Goal: Task Accomplishment & Management: Manage account settings

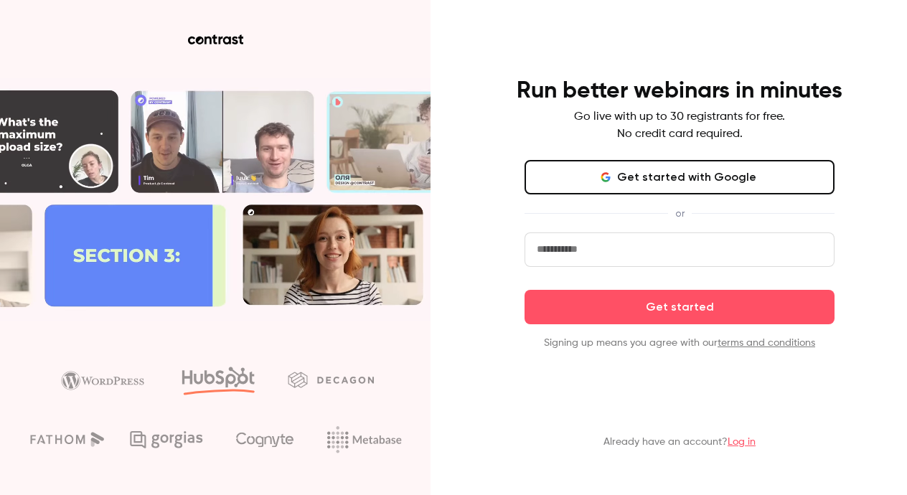
click at [584, 256] on input "email" at bounding box center [680, 250] width 310 height 34
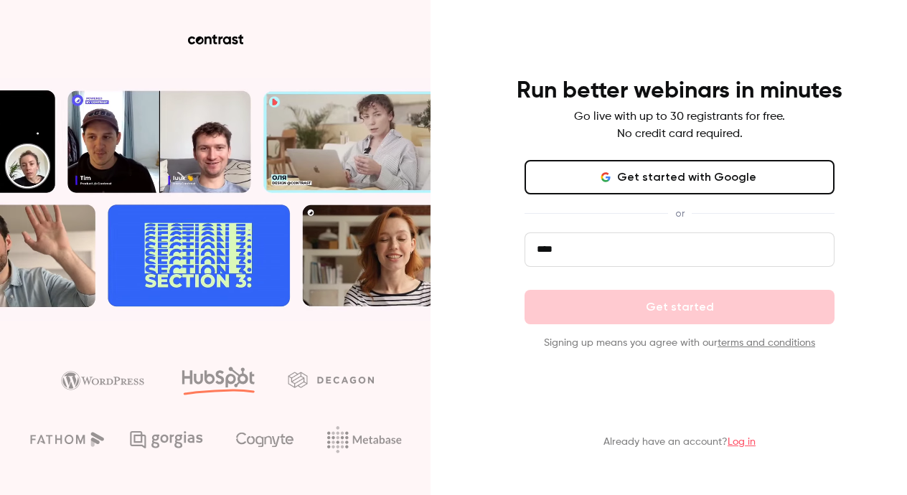
type input "*****"
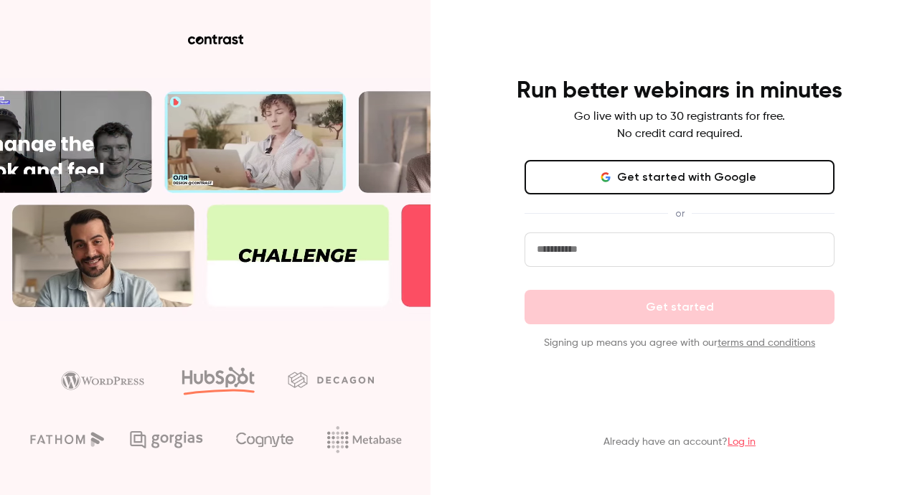
type input "**********"
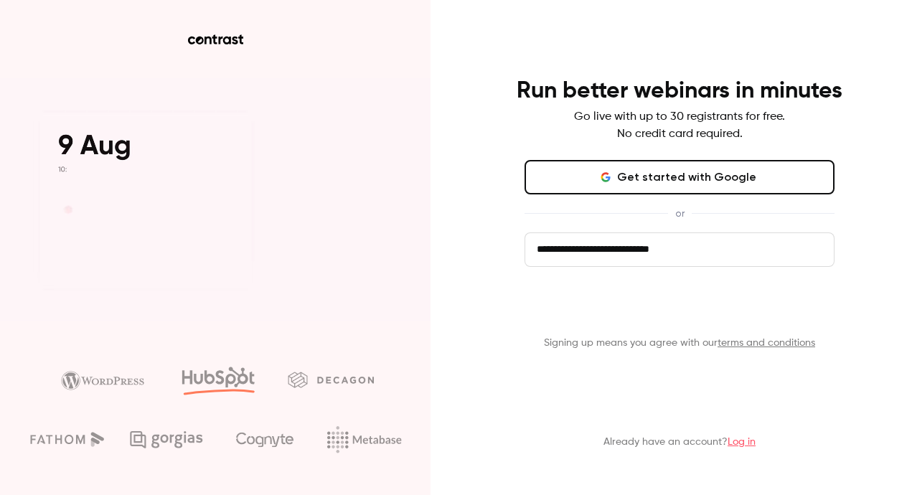
click at [617, 300] on button "Get started" at bounding box center [680, 307] width 310 height 34
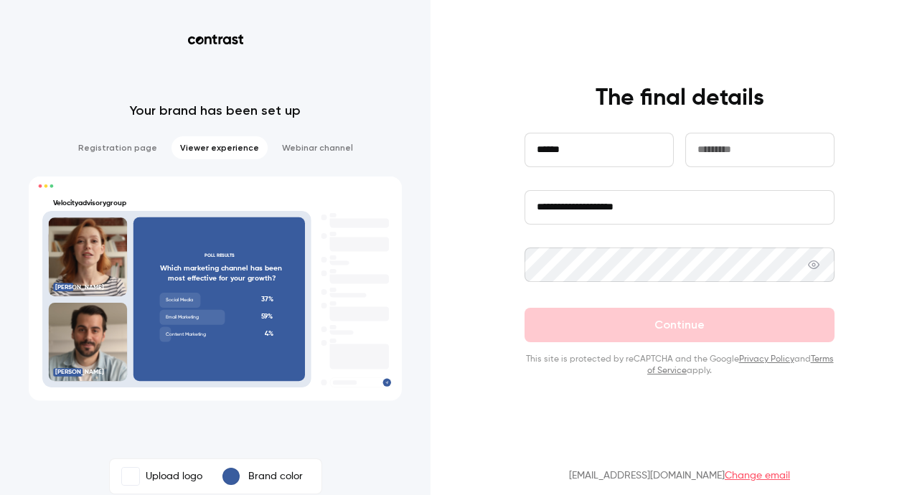
type input "******"
type input "****"
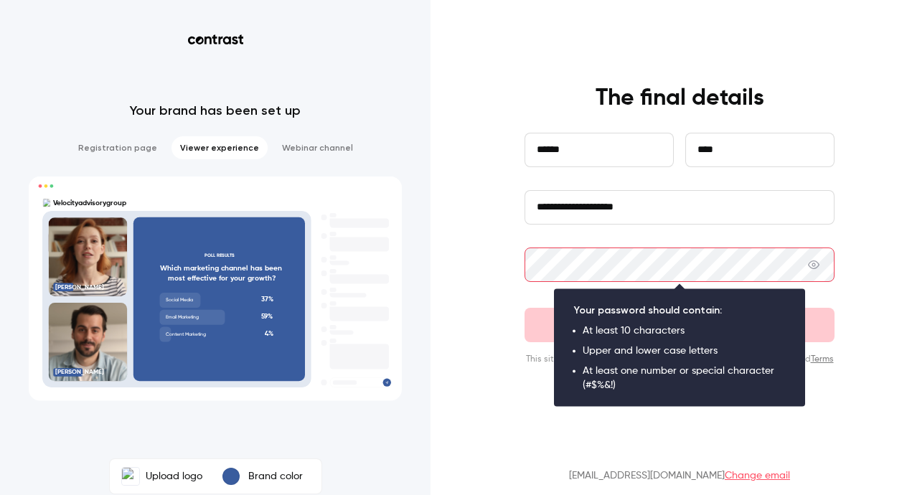
click at [609, 206] on input "**********" at bounding box center [680, 207] width 310 height 34
click at [643, 207] on input "**********" at bounding box center [680, 207] width 310 height 34
click at [468, 266] on div "**********" at bounding box center [453, 247] width 907 height 495
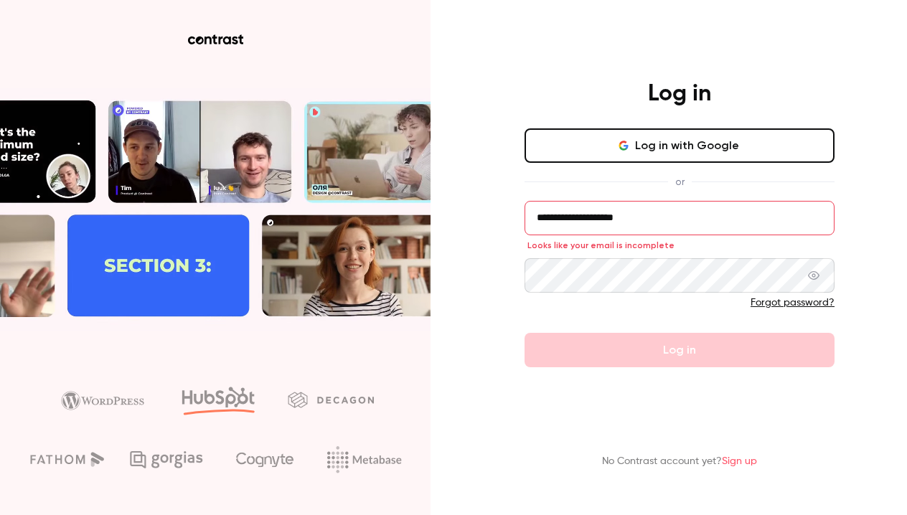
click at [535, 220] on input "**********" at bounding box center [680, 218] width 310 height 34
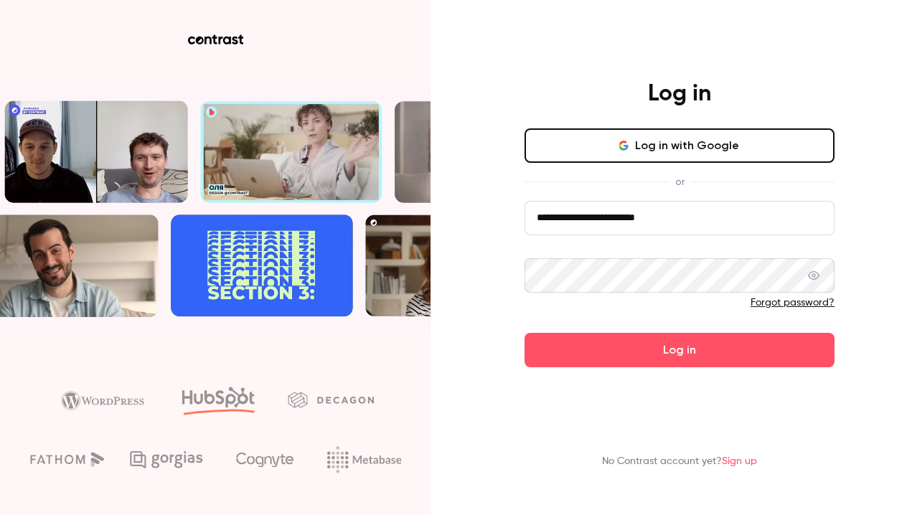
click at [680, 350] on button "Log in" at bounding box center [680, 350] width 310 height 34
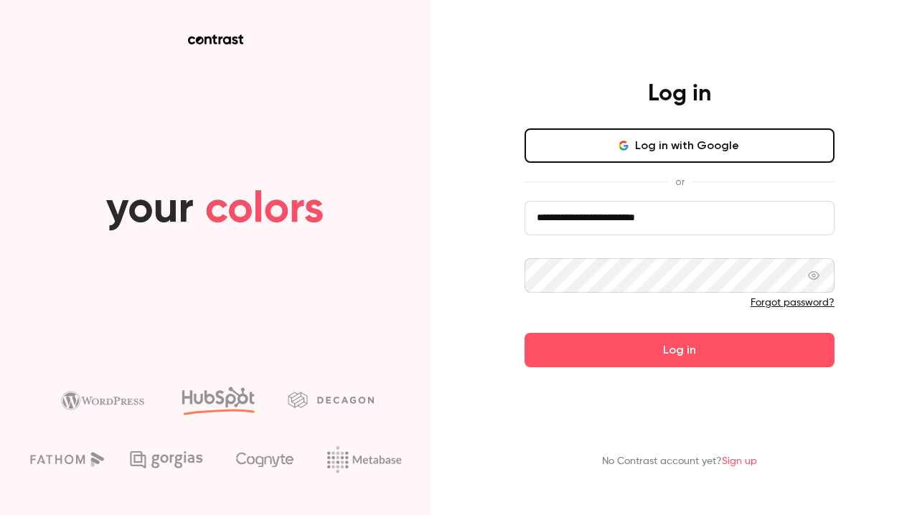
click at [680, 350] on button "Log in" at bounding box center [680, 350] width 310 height 34
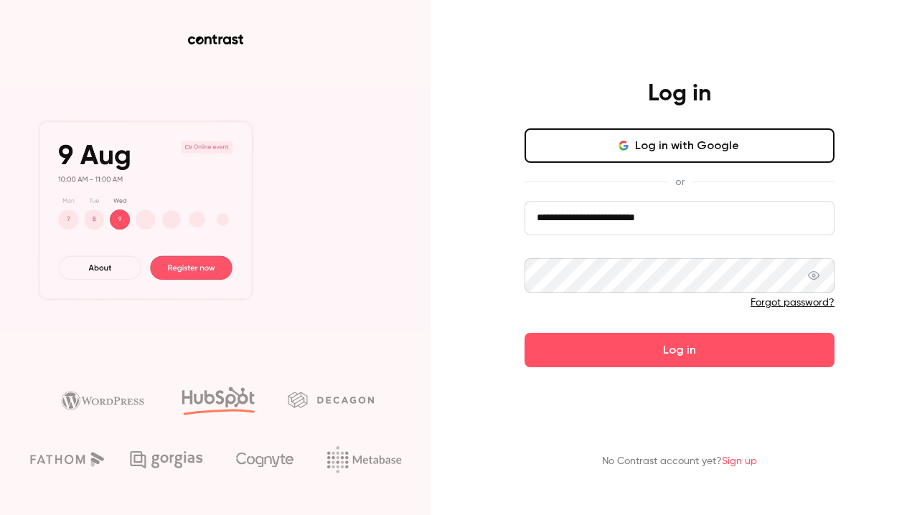
click at [680, 350] on button "Log in" at bounding box center [680, 350] width 310 height 34
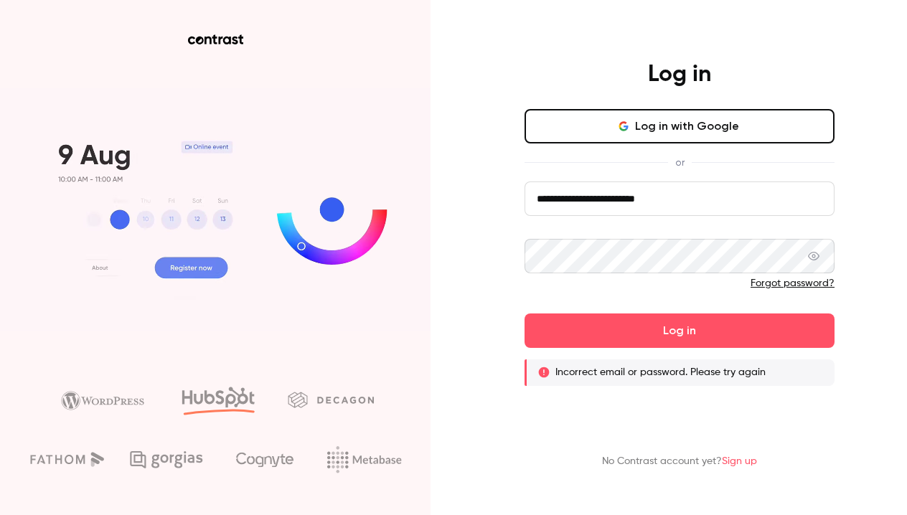
click at [692, 205] on input "**********" at bounding box center [680, 199] width 310 height 34
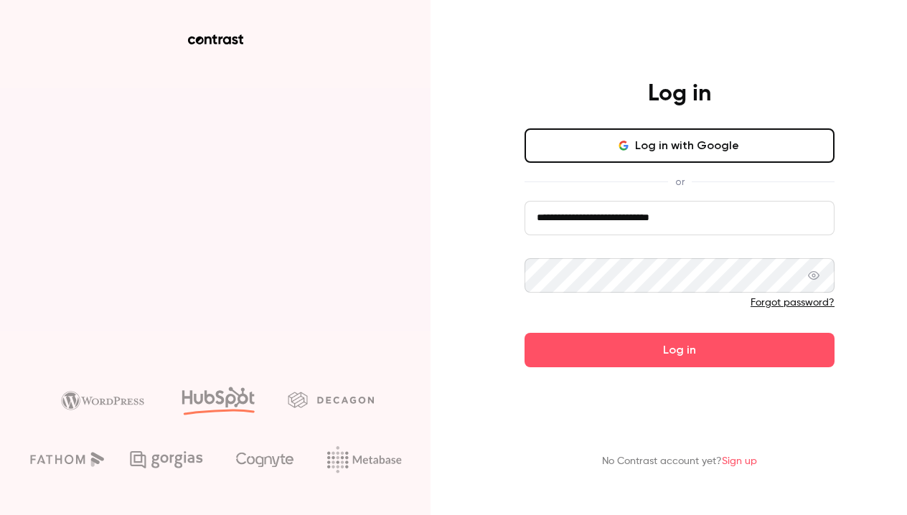
type input "**********"
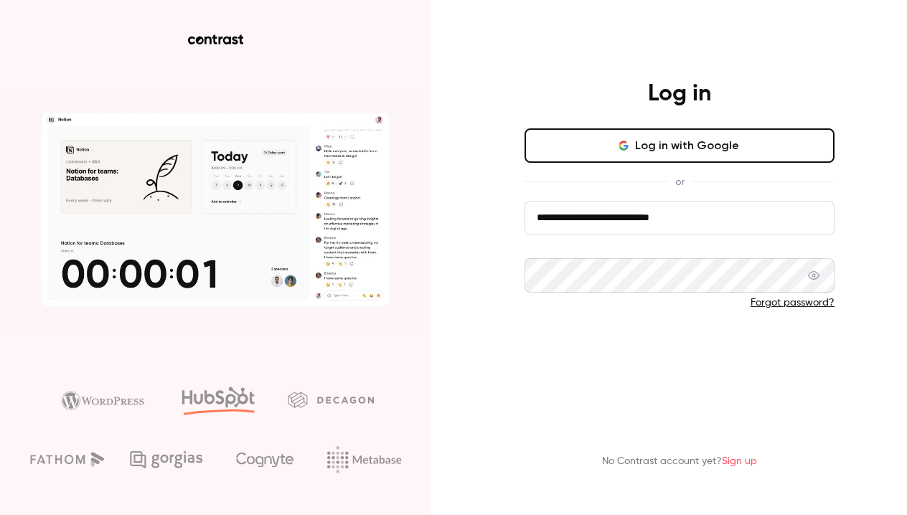
click at [663, 342] on button "Log in" at bounding box center [680, 350] width 310 height 34
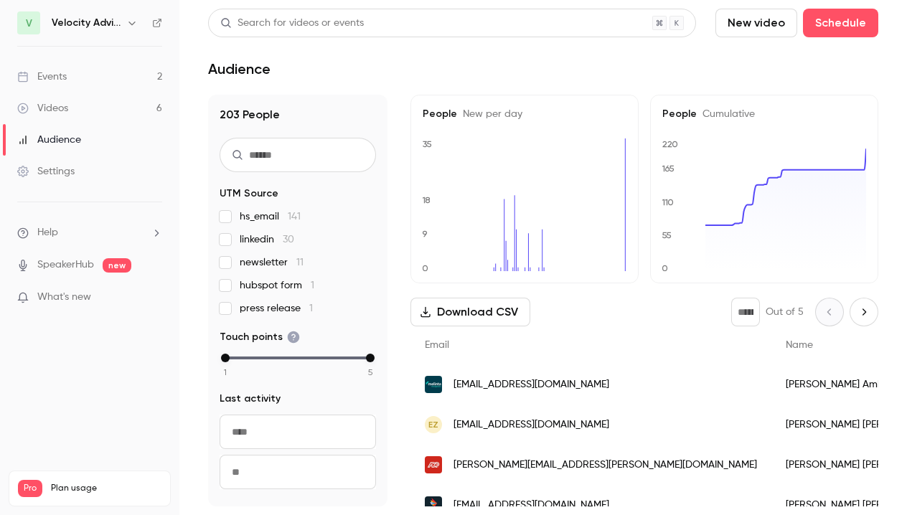
click at [63, 74] on div "Events" at bounding box center [42, 77] width 50 height 14
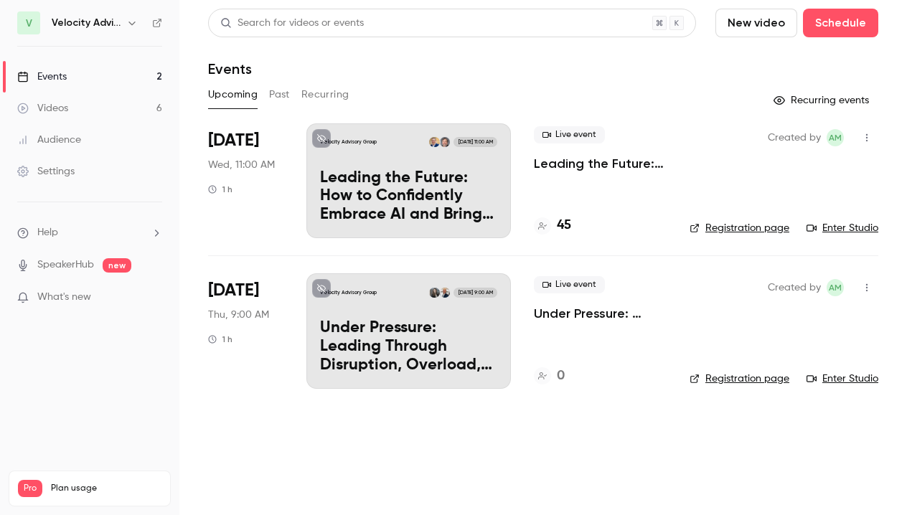
click at [736, 232] on link "Registration page" at bounding box center [740, 228] width 100 height 14
click at [869, 136] on icon "button" at bounding box center [866, 138] width 11 height 10
click at [633, 184] on div at bounding box center [453, 257] width 907 height 515
click at [610, 163] on p "Leading the Future: How to Confidently Embrace AI and Bring Your Team Along" at bounding box center [600, 163] width 133 height 17
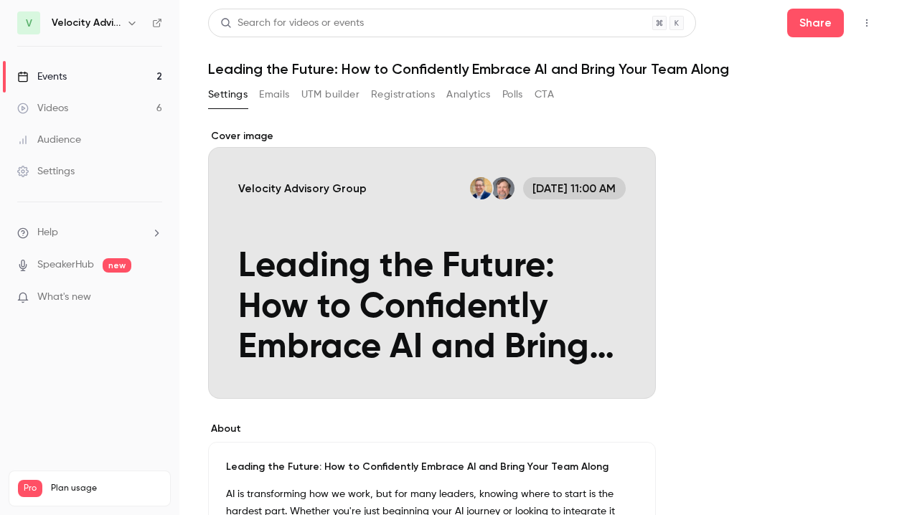
click at [408, 95] on button "Registrations" at bounding box center [403, 94] width 64 height 23
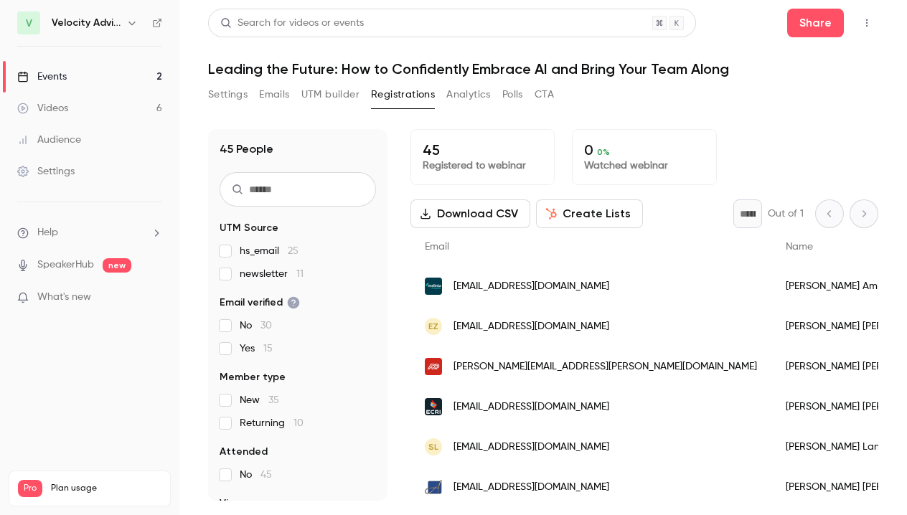
click at [226, 93] on button "Settings" at bounding box center [227, 94] width 39 height 23
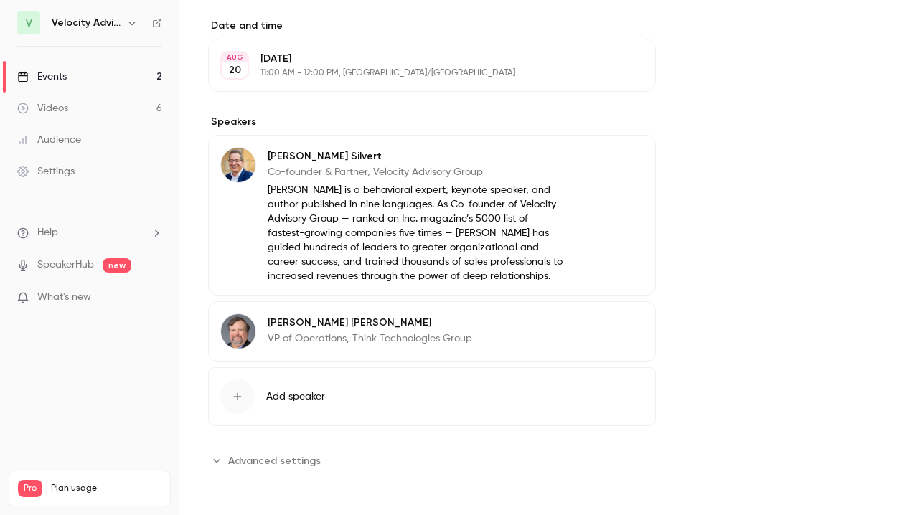
scroll to position [726, 0]
click at [285, 459] on span "Advanced settings" at bounding box center [274, 461] width 93 height 15
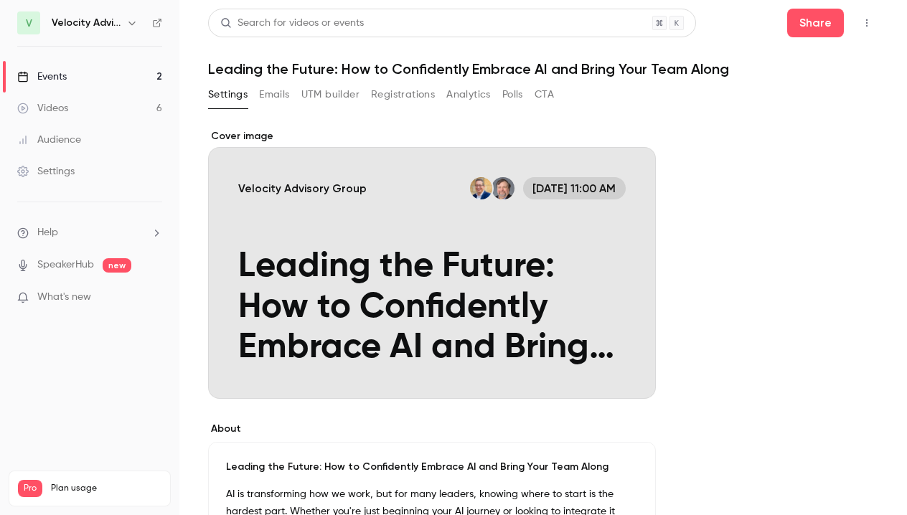
scroll to position [0, 0]
click at [270, 88] on button "Emails" at bounding box center [274, 94] width 30 height 23
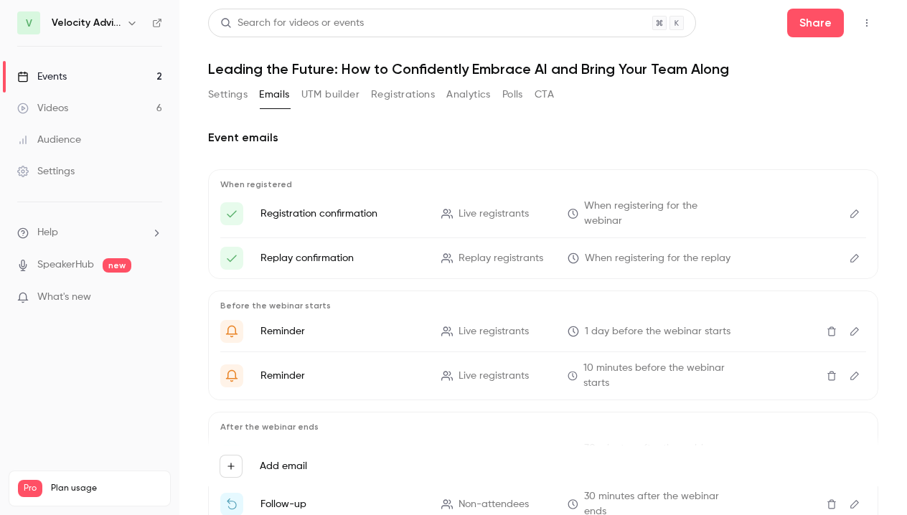
click at [394, 87] on button "Registrations" at bounding box center [403, 94] width 64 height 23
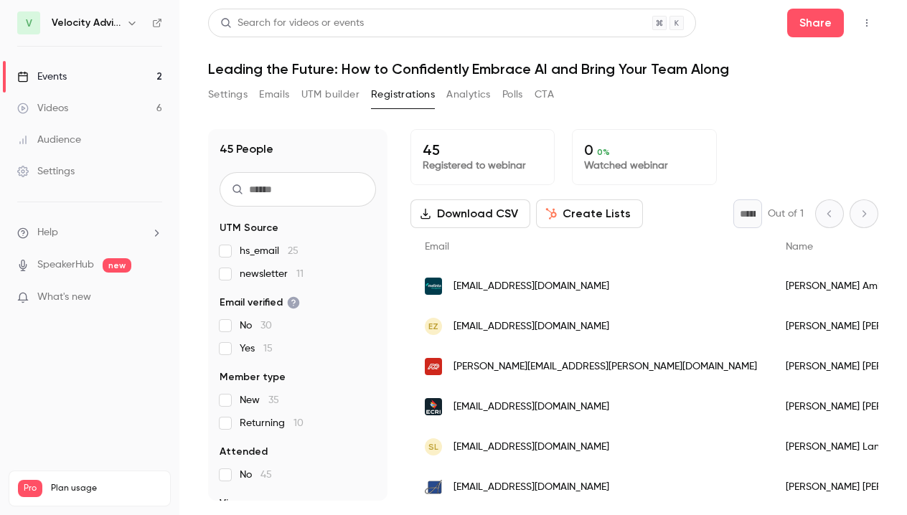
click at [874, 26] on button "button" at bounding box center [867, 22] width 23 height 23
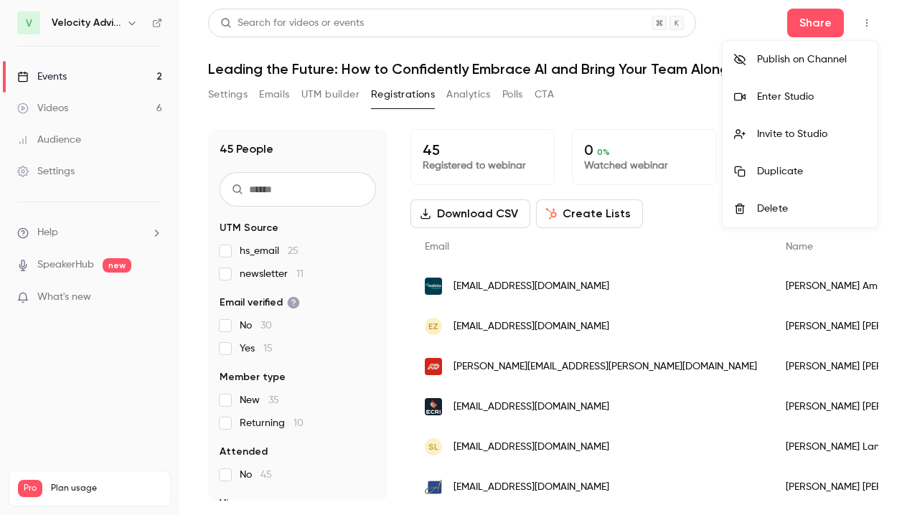
click at [652, 86] on div at bounding box center [453, 257] width 907 height 515
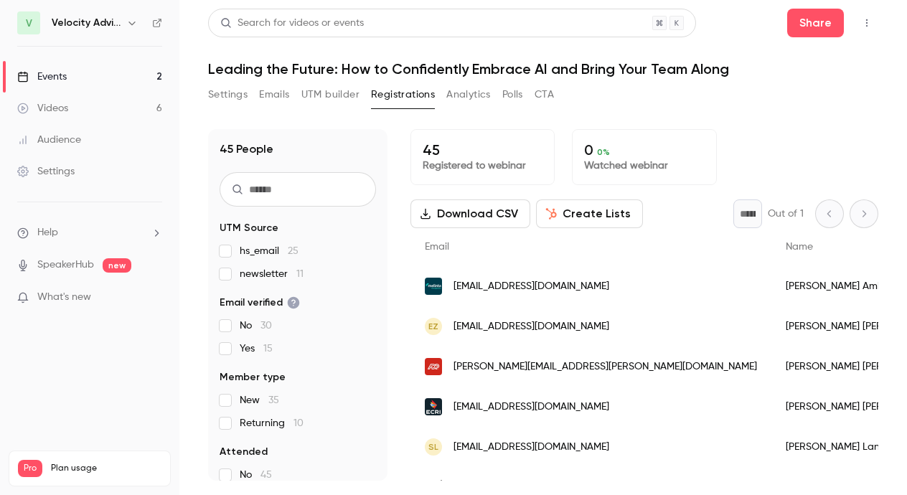
click at [592, 201] on button "Create Lists" at bounding box center [589, 214] width 107 height 29
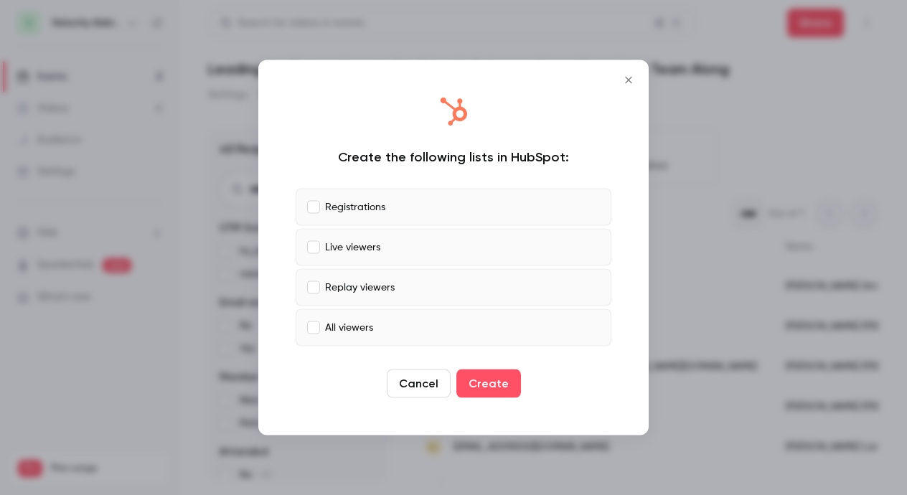
click at [627, 79] on icon "Close" at bounding box center [628, 80] width 6 height 6
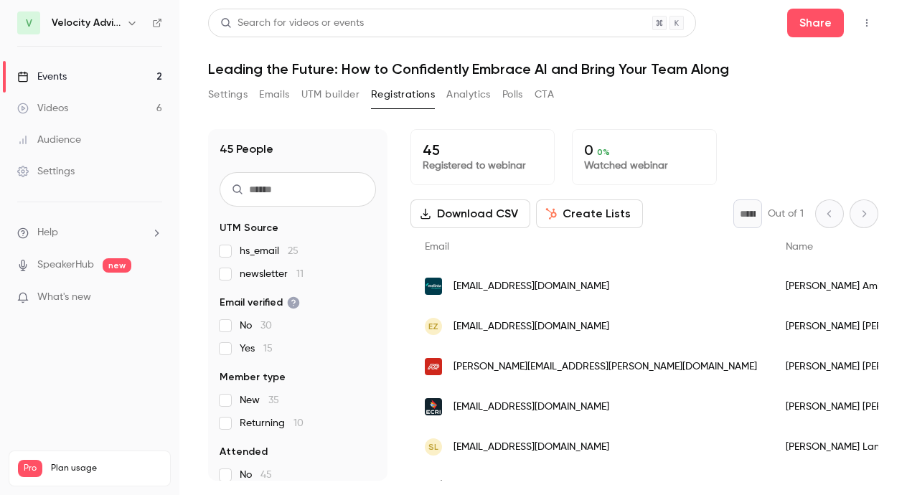
click at [474, 95] on button "Analytics" at bounding box center [468, 94] width 45 height 23
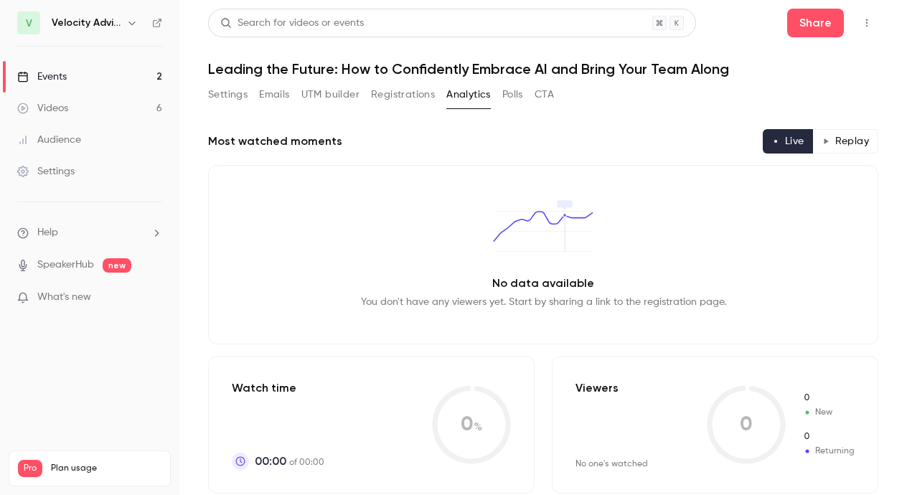
click at [513, 93] on button "Polls" at bounding box center [512, 94] width 21 height 23
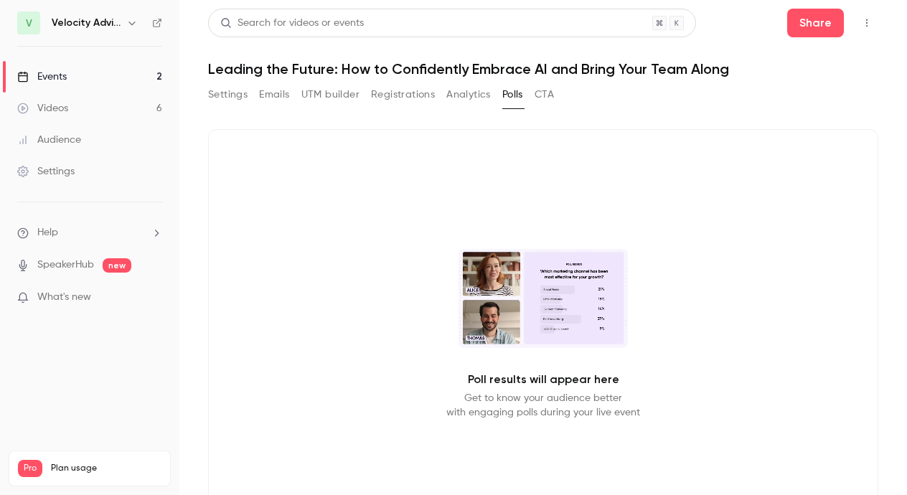
click at [552, 92] on button "CTA" at bounding box center [544, 94] width 19 height 23
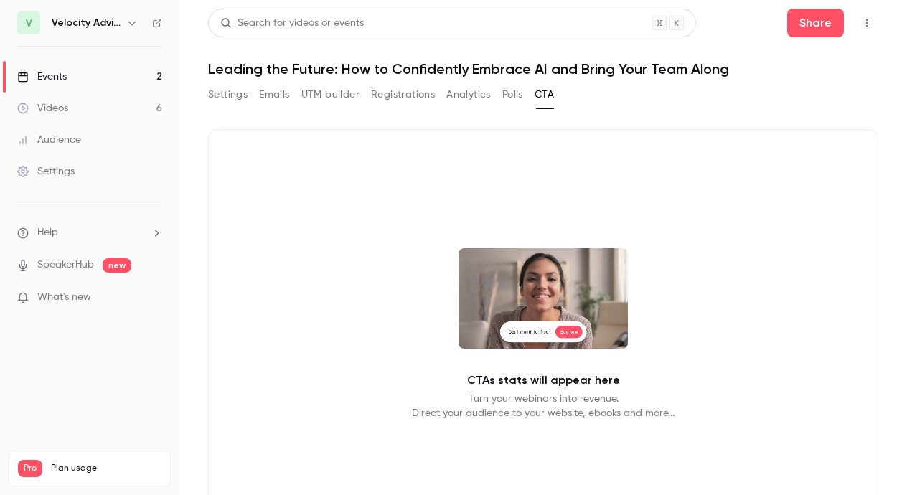
click at [233, 92] on button "Settings" at bounding box center [227, 94] width 39 height 23
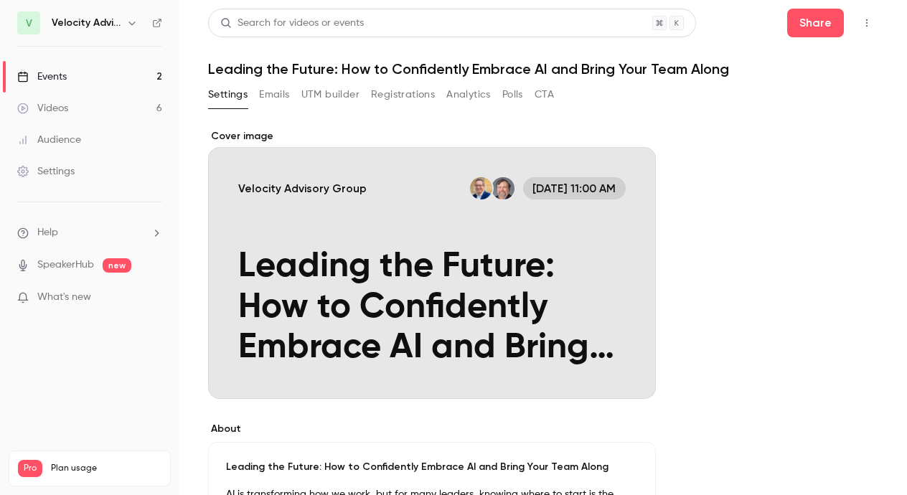
click at [401, 103] on button "Registrations" at bounding box center [403, 94] width 64 height 23
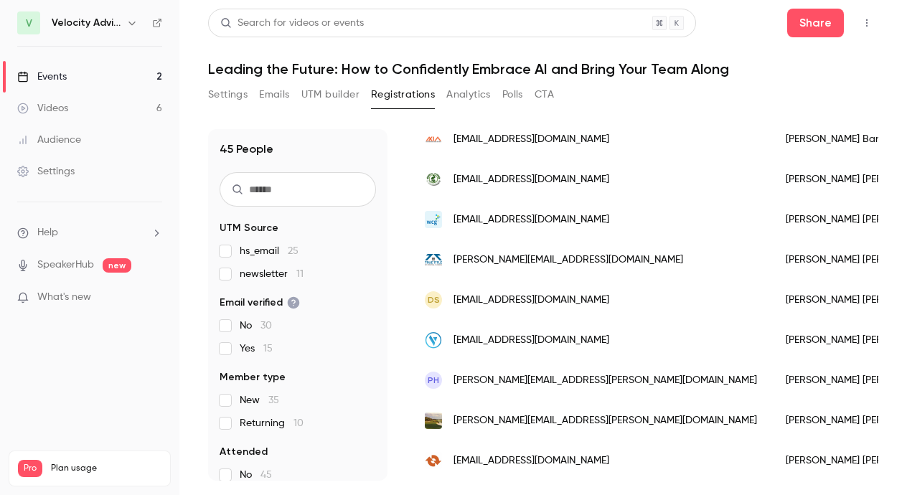
click at [230, 95] on button "Settings" at bounding box center [227, 94] width 39 height 23
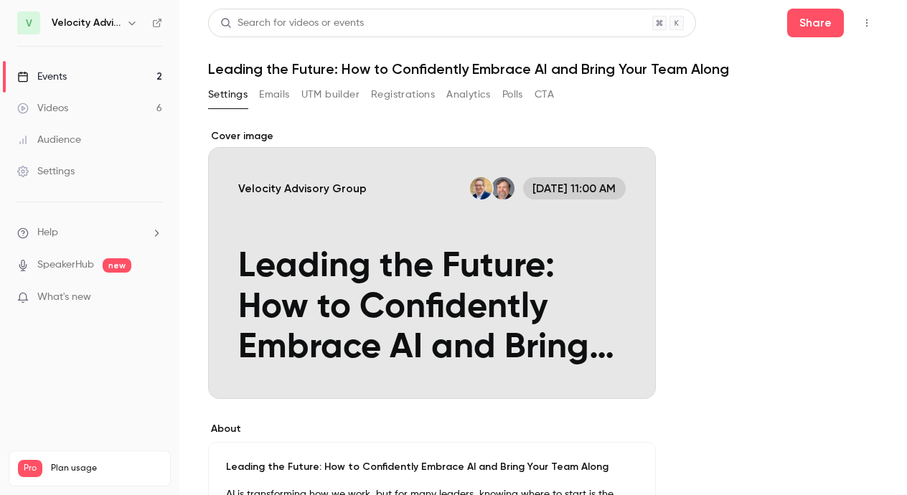
click at [62, 179] on link "Settings" at bounding box center [89, 172] width 179 height 32
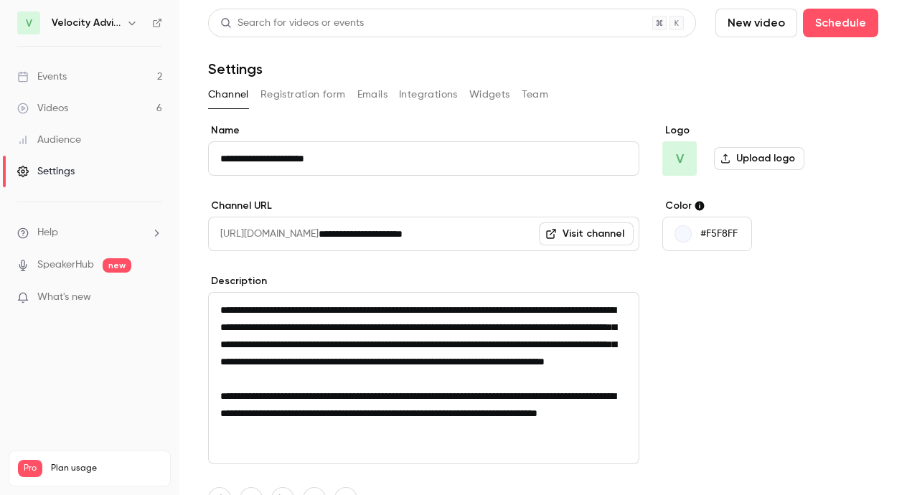
click at [305, 96] on button "Registration form" at bounding box center [303, 94] width 85 height 23
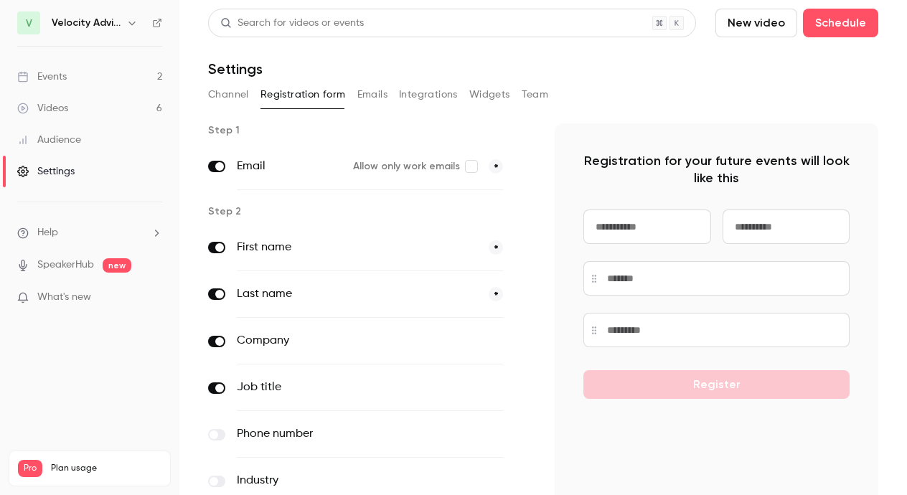
click at [368, 90] on button "Emails" at bounding box center [372, 94] width 30 height 23
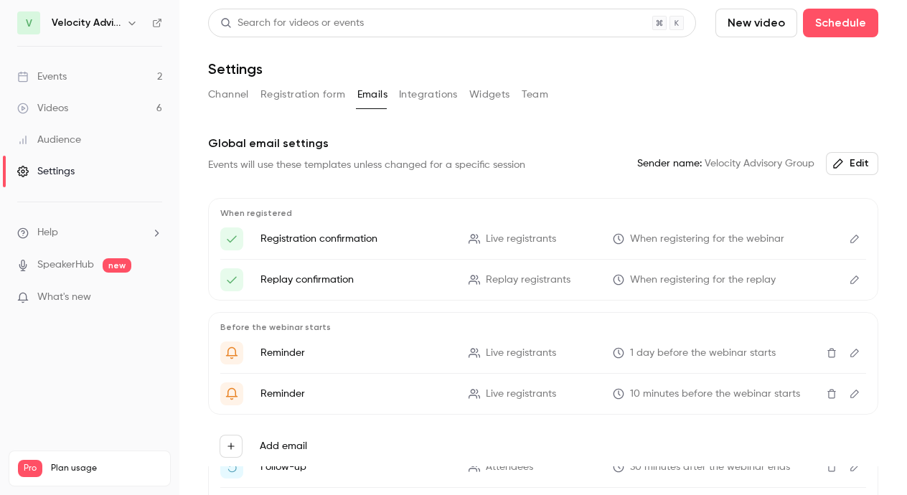
click at [411, 95] on button "Integrations" at bounding box center [428, 94] width 59 height 23
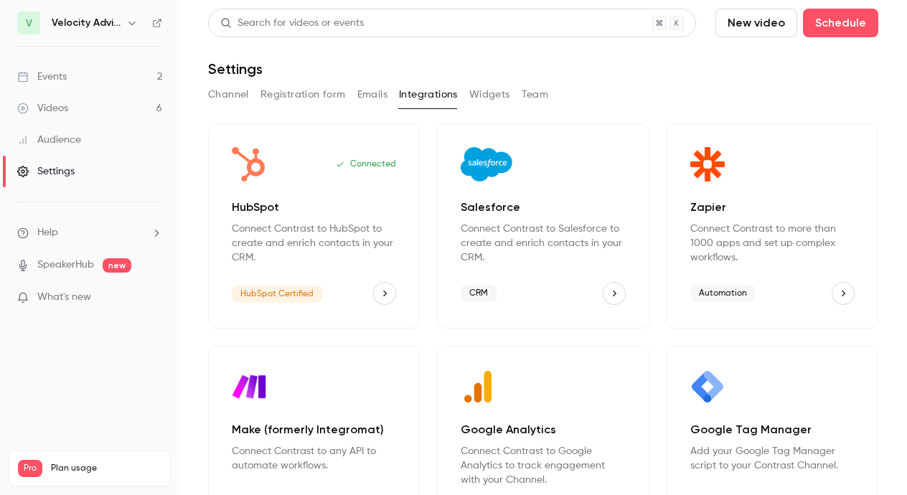
click at [69, 82] on link "Events 2" at bounding box center [89, 77] width 179 height 32
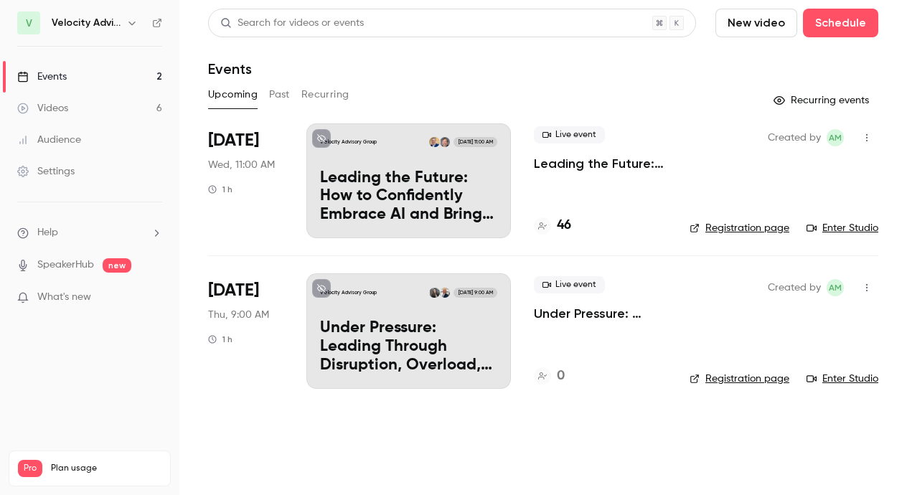
click at [866, 141] on icon "button" at bounding box center [866, 138] width 11 height 10
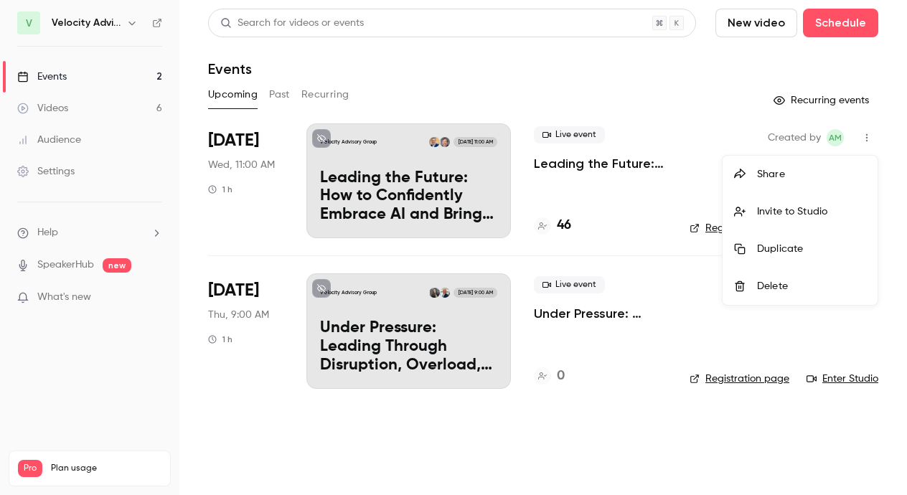
click at [803, 40] on div at bounding box center [453, 247] width 907 height 495
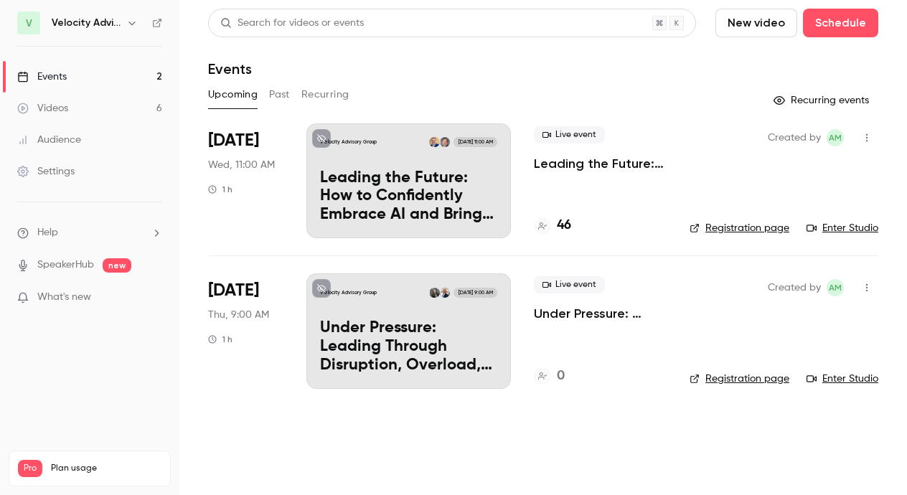
click at [752, 226] on link "Registration page" at bounding box center [740, 228] width 100 height 14
click at [371, 193] on p "Leading the Future: How to Confidently Embrace AI and Bring Your Team Along" at bounding box center [408, 196] width 177 height 55
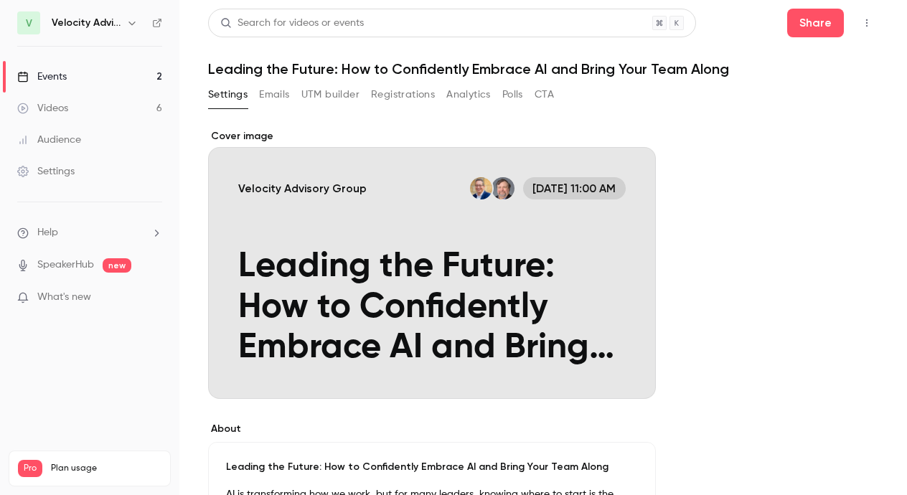
click at [397, 95] on button "Registrations" at bounding box center [403, 94] width 64 height 23
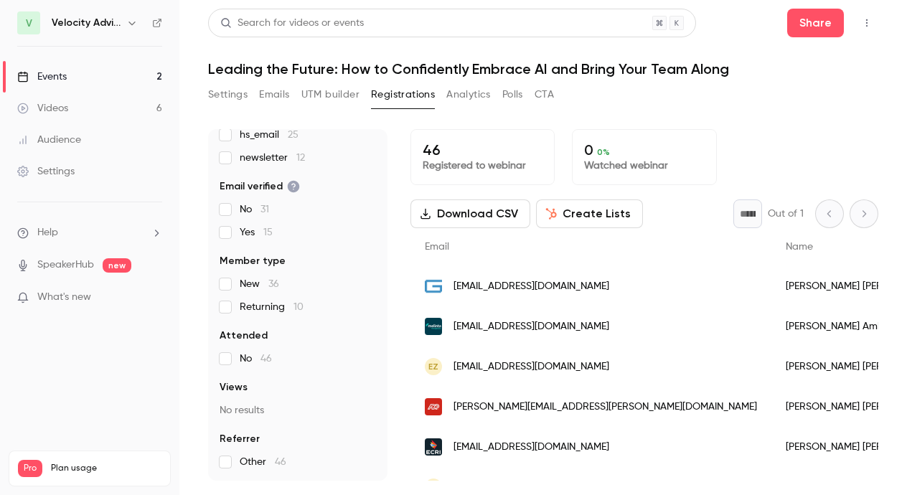
click at [487, 163] on p "Registered to webinar" at bounding box center [483, 166] width 120 height 14
click at [467, 94] on button "Analytics" at bounding box center [468, 94] width 45 height 23
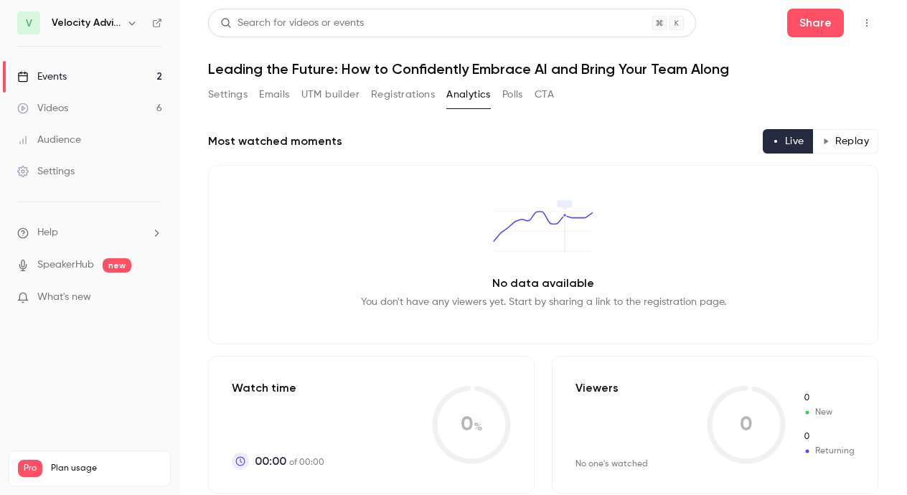
click at [406, 102] on button "Registrations" at bounding box center [403, 94] width 64 height 23
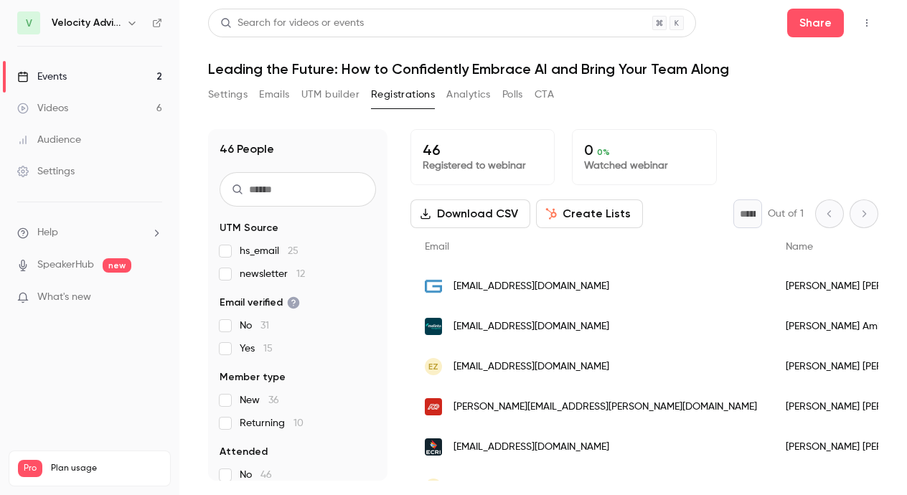
click at [268, 97] on button "Emails" at bounding box center [274, 94] width 30 height 23
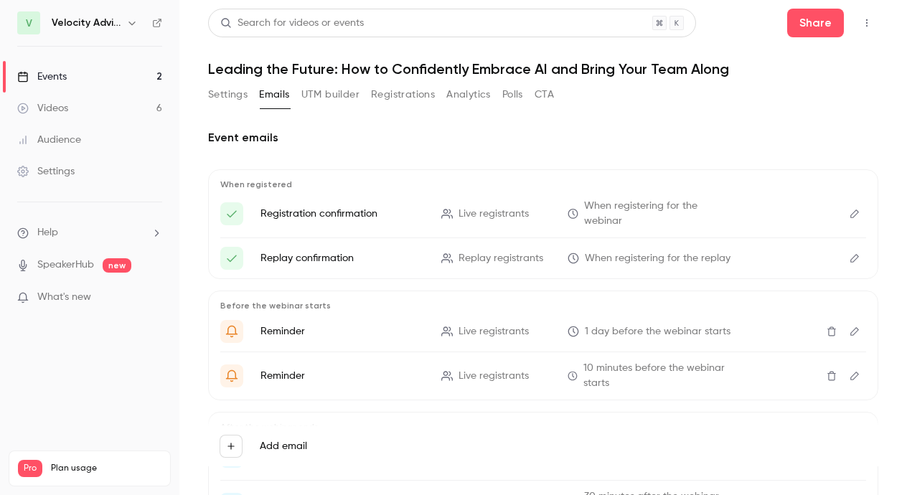
click at [322, 93] on button "UTM builder" at bounding box center [330, 94] width 58 height 23
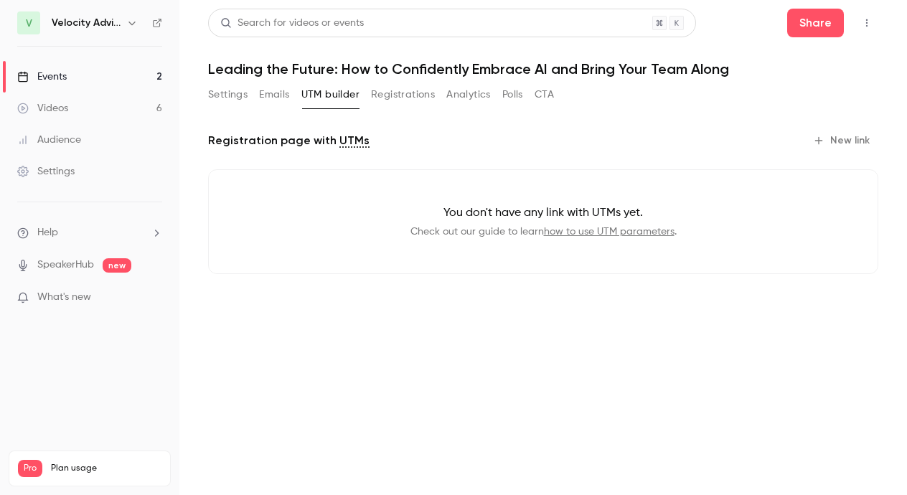
click at [230, 90] on button "Settings" at bounding box center [227, 94] width 39 height 23
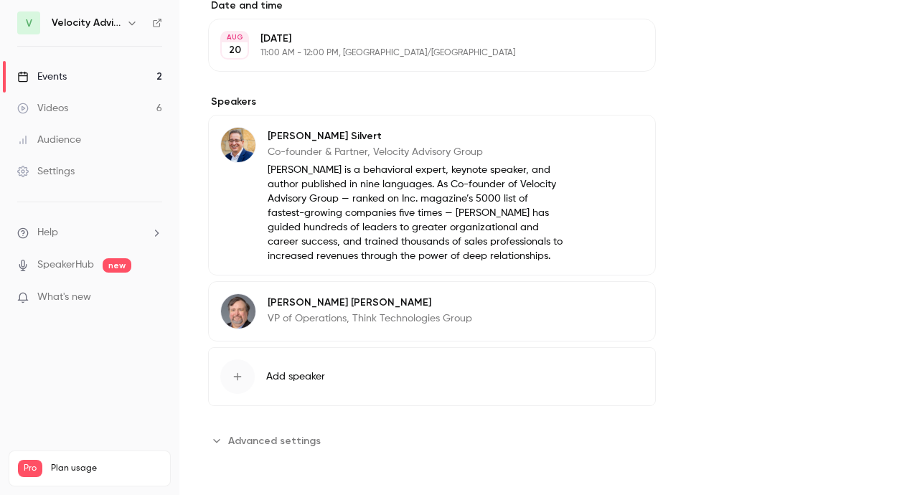
scroll to position [747, 0]
click at [258, 436] on span "Advanced settings" at bounding box center [274, 441] width 93 height 15
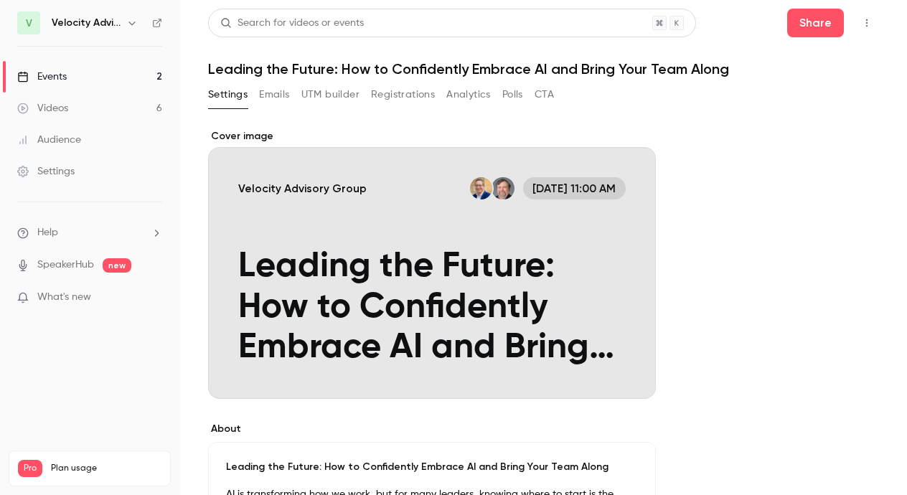
scroll to position [0, 0]
click at [398, 86] on button "Registrations" at bounding box center [403, 94] width 64 height 23
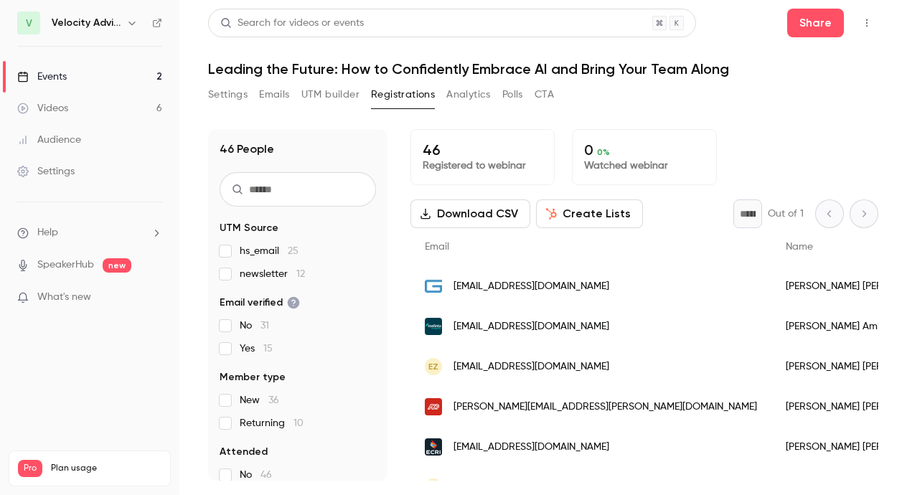
click at [333, 205] on input "text" at bounding box center [298, 189] width 156 height 34
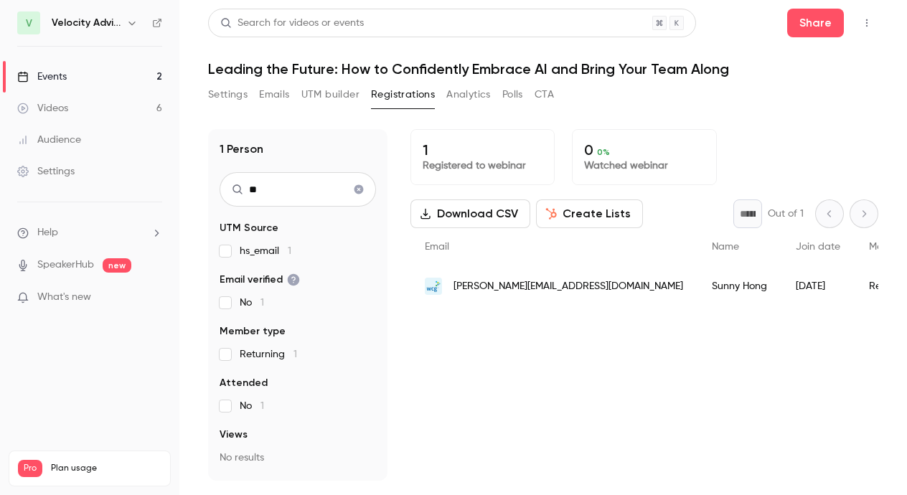
type input "*"
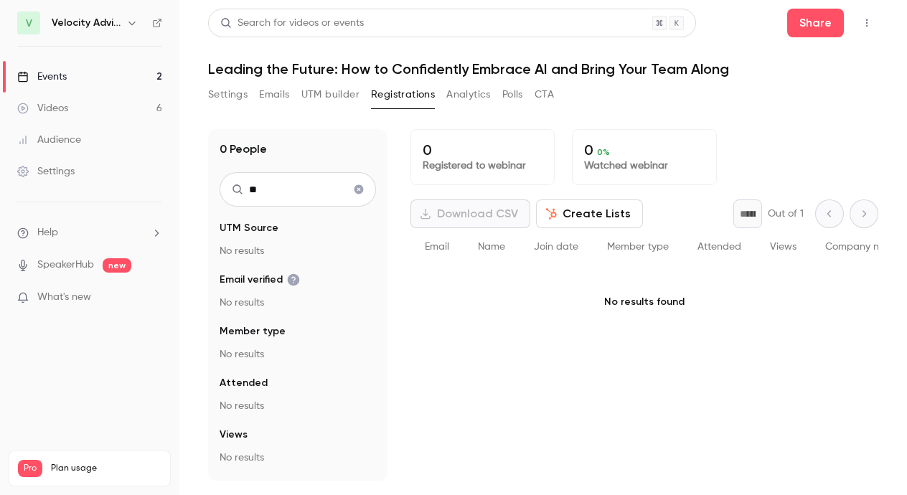
type input "*"
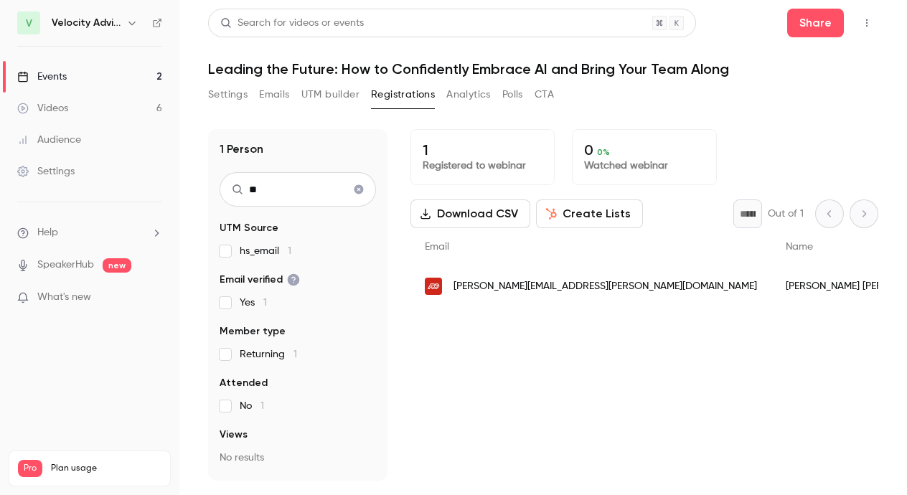
type input "*"
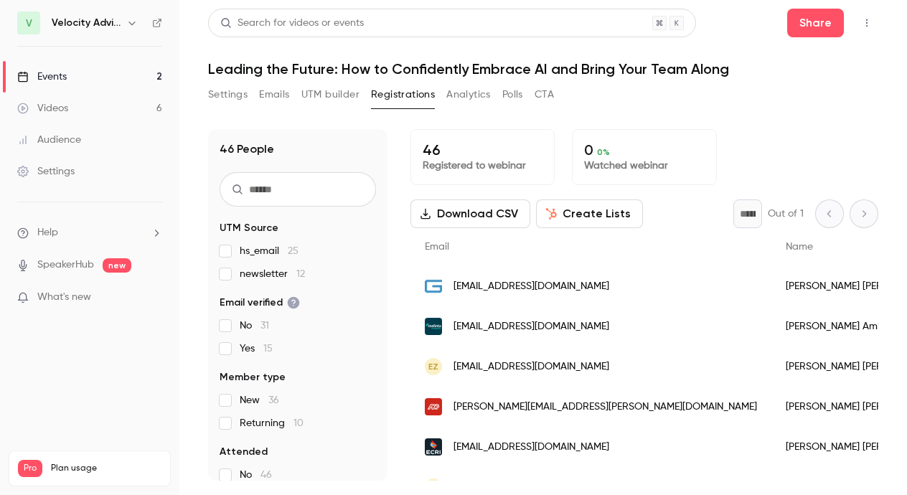
click at [283, 101] on button "Emails" at bounding box center [274, 94] width 30 height 23
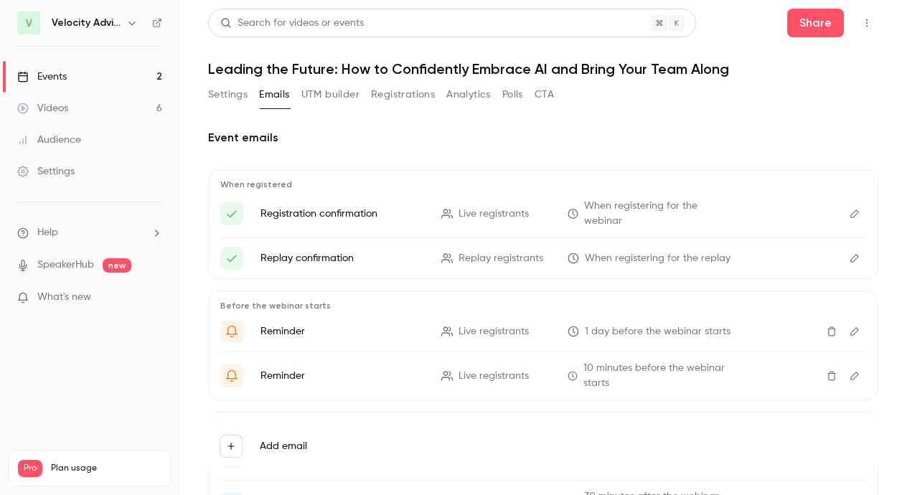
click at [234, 93] on button "Settings" at bounding box center [227, 94] width 39 height 23
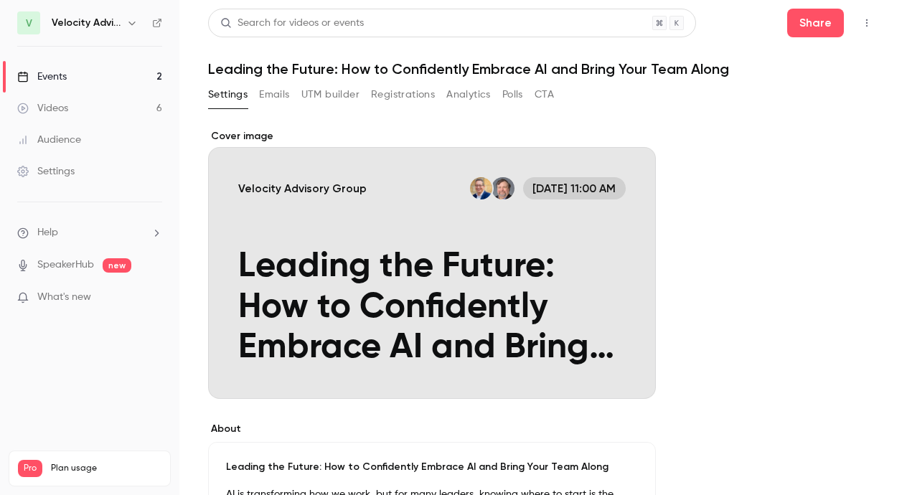
click at [397, 94] on button "Registrations" at bounding box center [403, 94] width 64 height 23
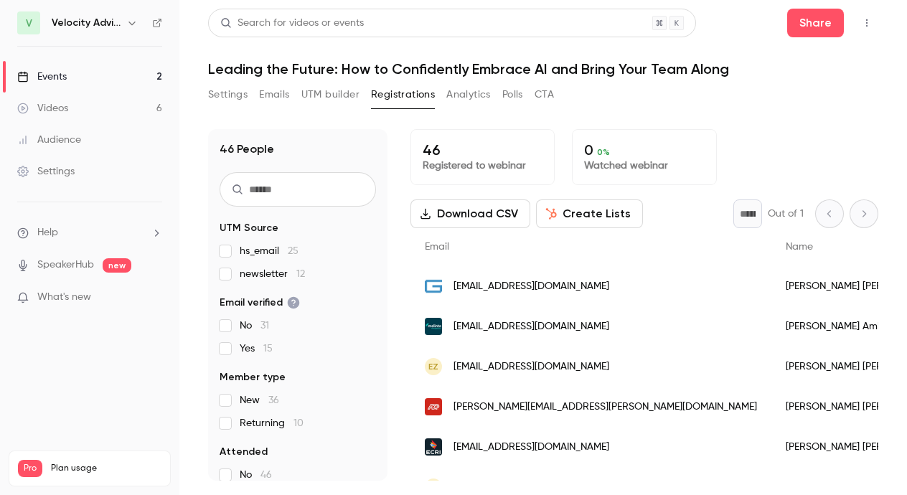
click at [872, 22] on icon "button" at bounding box center [866, 23] width 11 height 10
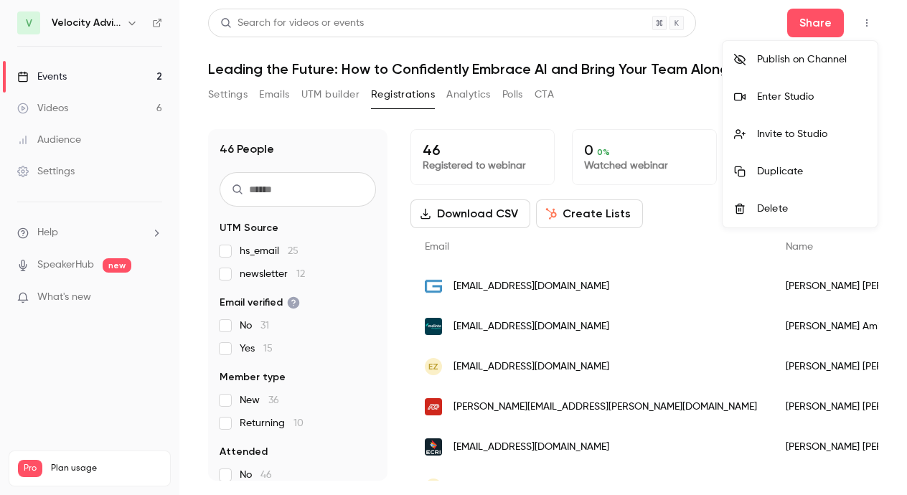
click at [636, 103] on div at bounding box center [453, 247] width 907 height 495
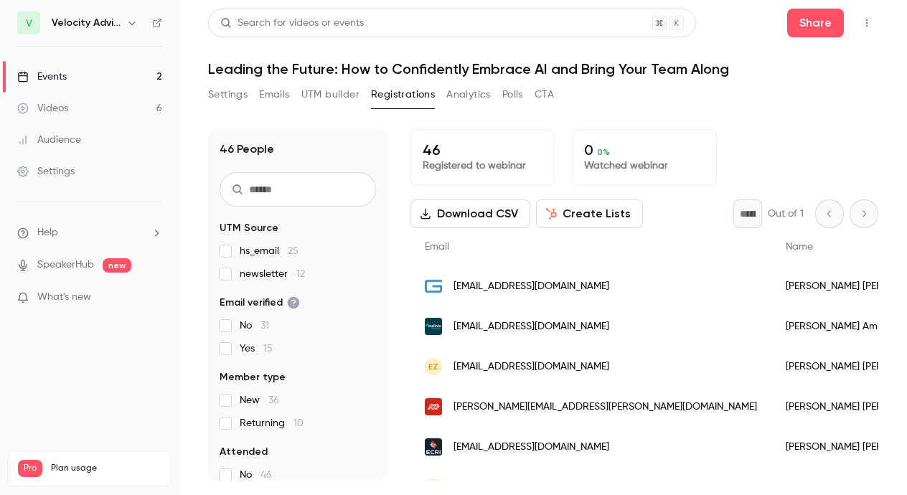
click at [48, 177] on div "Settings" at bounding box center [45, 171] width 57 height 14
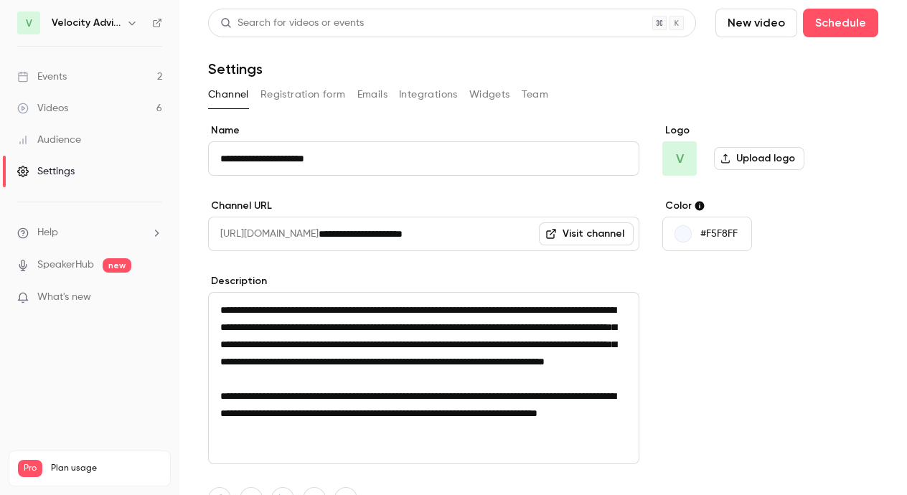
click at [315, 101] on button "Registration form" at bounding box center [303, 94] width 85 height 23
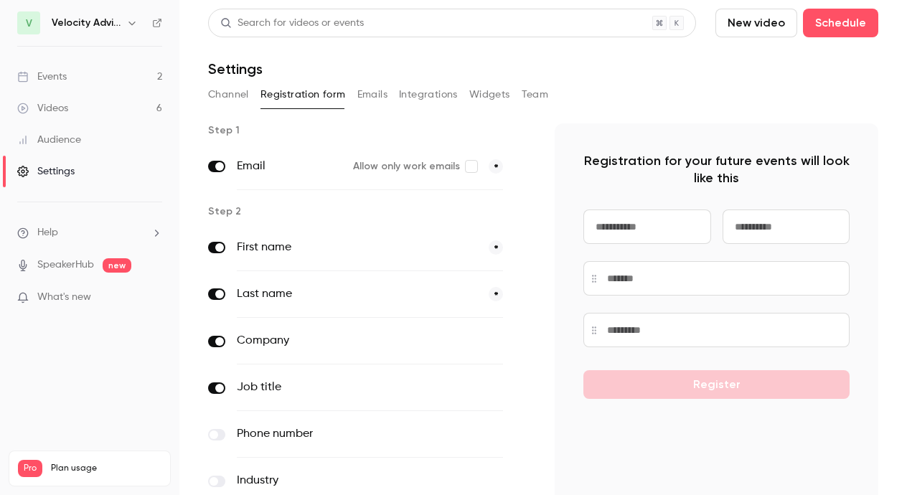
click at [68, 85] on link "Events 2" at bounding box center [89, 77] width 179 height 32
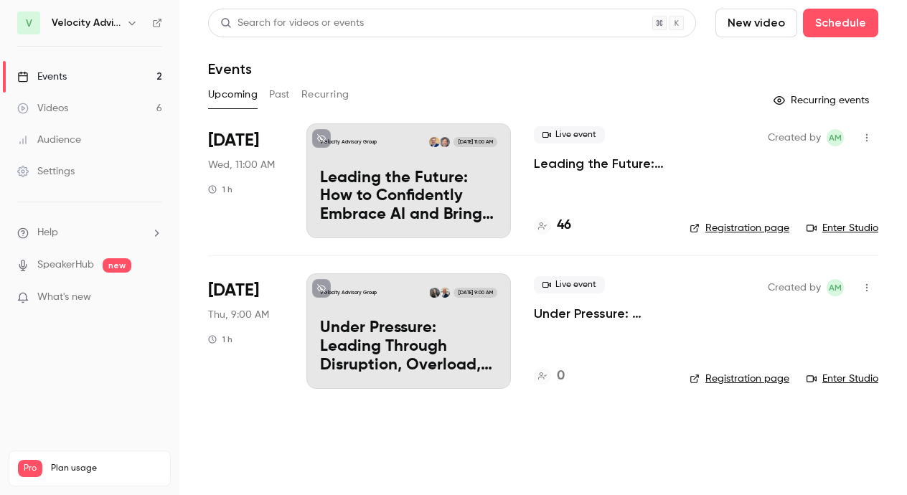
click at [729, 226] on link "Registration page" at bounding box center [740, 228] width 100 height 14
click at [862, 143] on button "button" at bounding box center [867, 137] width 23 height 23
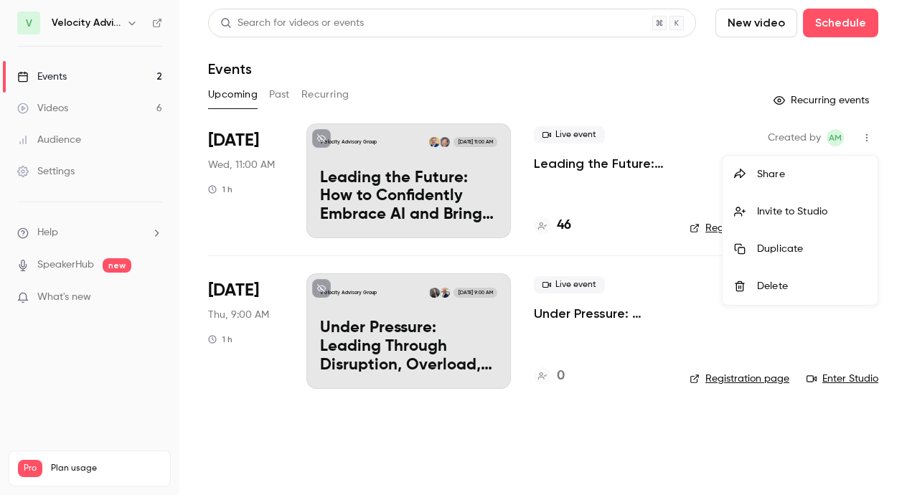
click at [695, 120] on div at bounding box center [453, 247] width 907 height 495
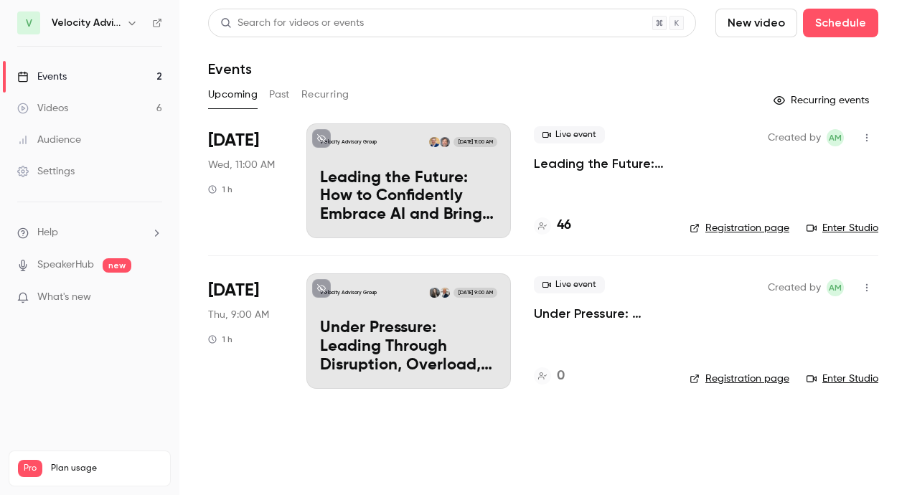
click at [629, 164] on p "Leading the Future: How to Confidently Embrace AI and Bring Your Team Along" at bounding box center [600, 163] width 133 height 17
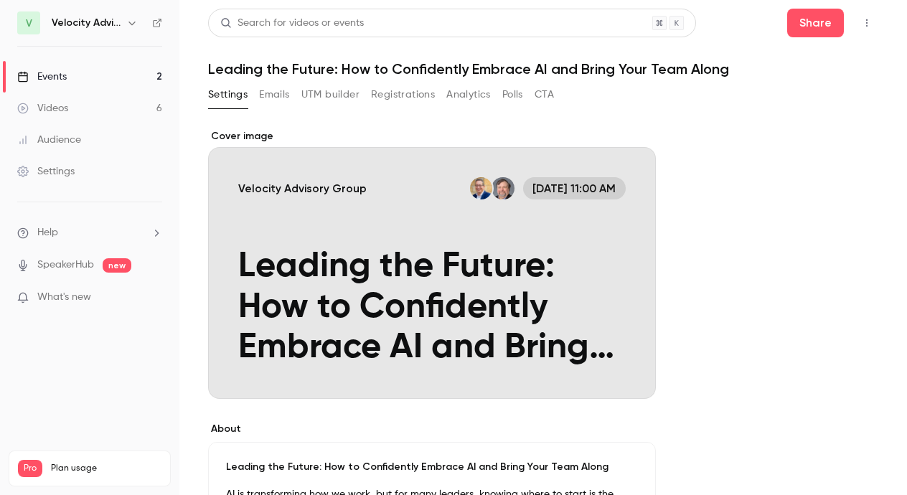
click at [425, 88] on button "Registrations" at bounding box center [403, 94] width 64 height 23
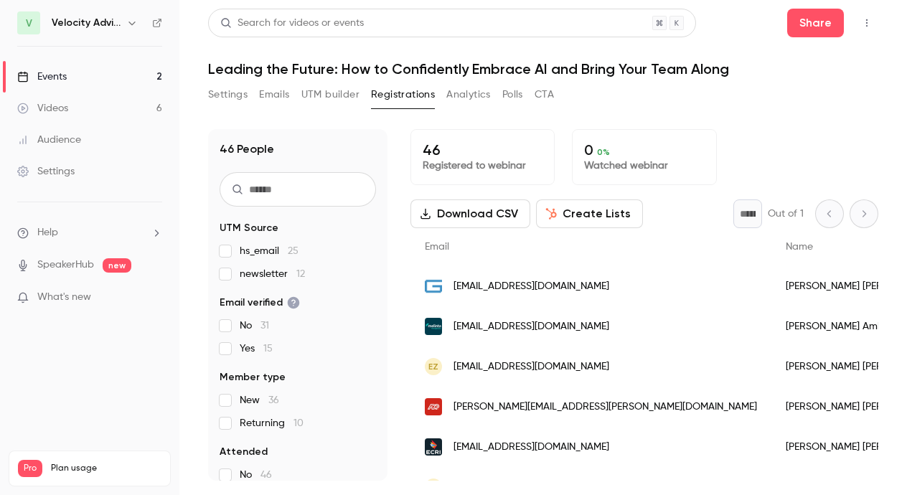
click at [586, 222] on button "Create Lists" at bounding box center [589, 214] width 107 height 29
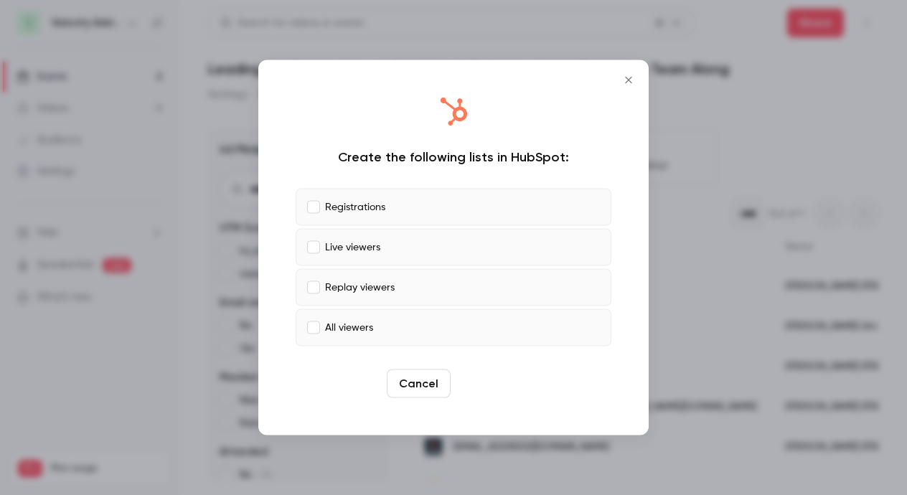
click at [484, 378] on button "Create" at bounding box center [489, 384] width 65 height 29
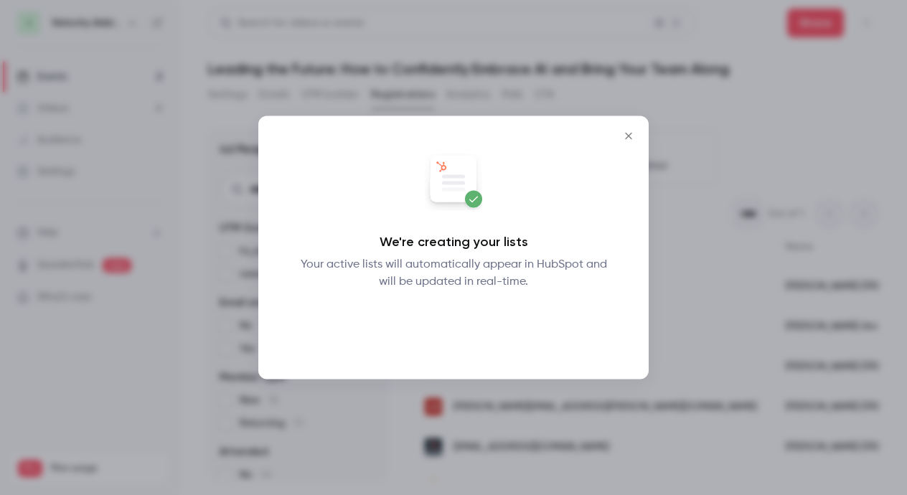
click at [461, 327] on button "Okay" at bounding box center [454, 328] width 52 height 29
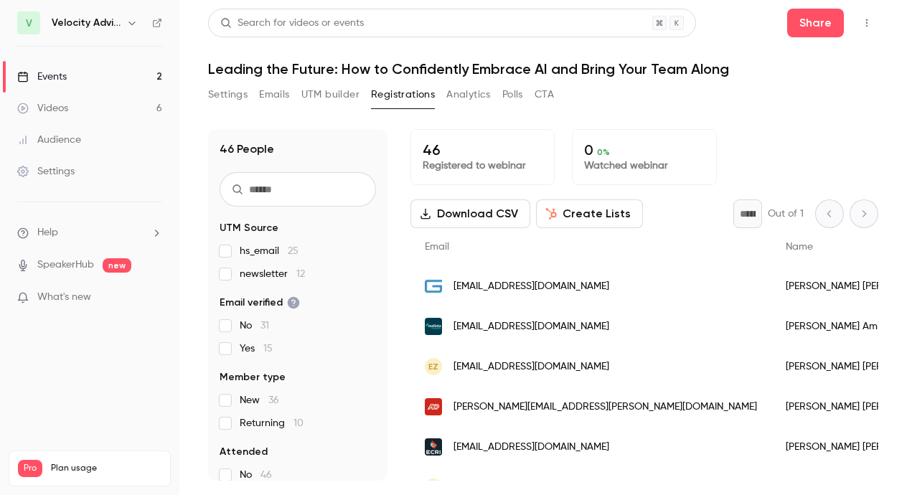
click at [63, 70] on div "Events" at bounding box center [42, 77] width 50 height 14
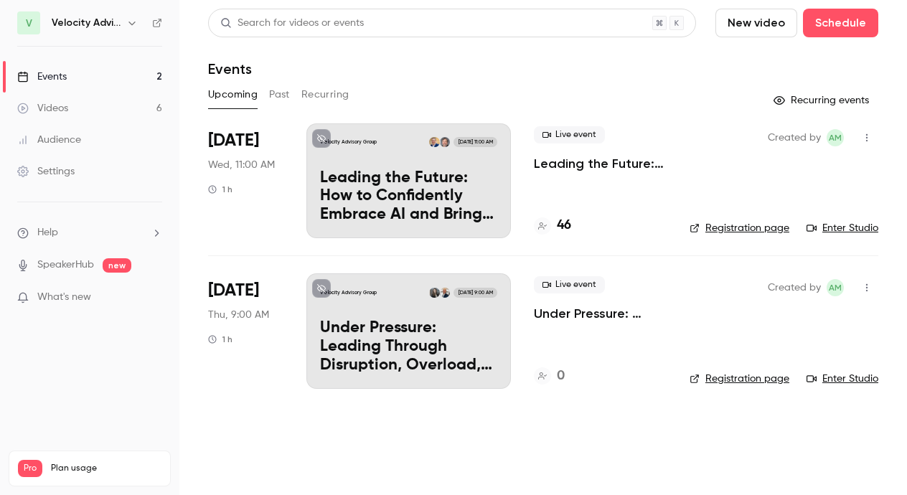
click at [761, 230] on link "Registration page" at bounding box center [740, 228] width 100 height 14
click at [389, 215] on p "Leading the Future: How to Confidently Embrace AI and Bring Your Team Along" at bounding box center [408, 196] width 177 height 55
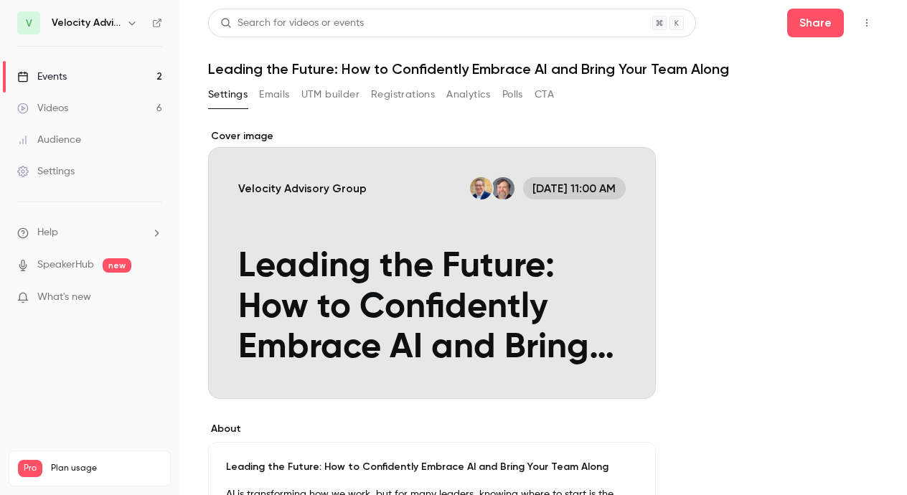
click at [390, 97] on button "Registrations" at bounding box center [403, 94] width 64 height 23
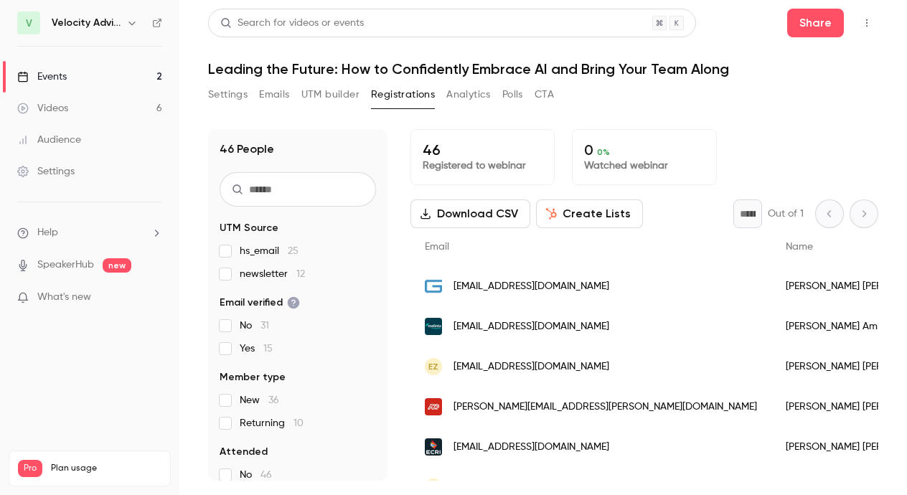
click at [226, 91] on button "Settings" at bounding box center [227, 94] width 39 height 23
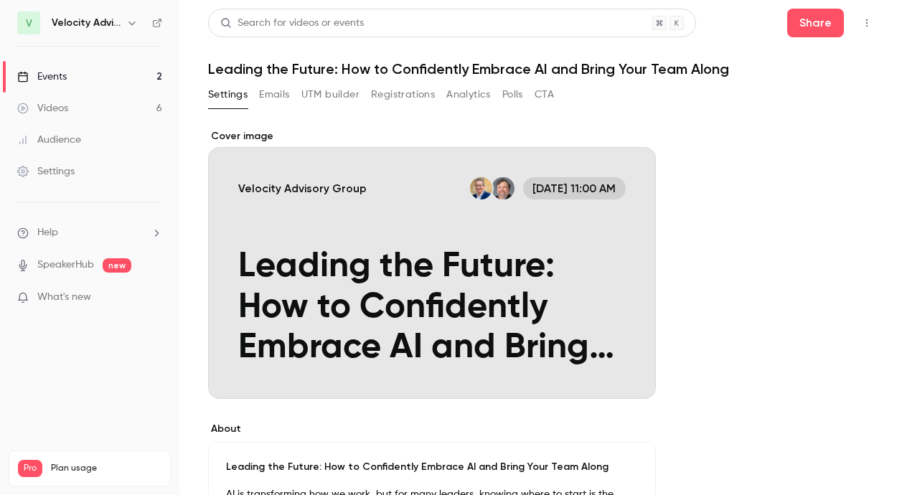
click at [418, 94] on button "Registrations" at bounding box center [403, 94] width 64 height 23
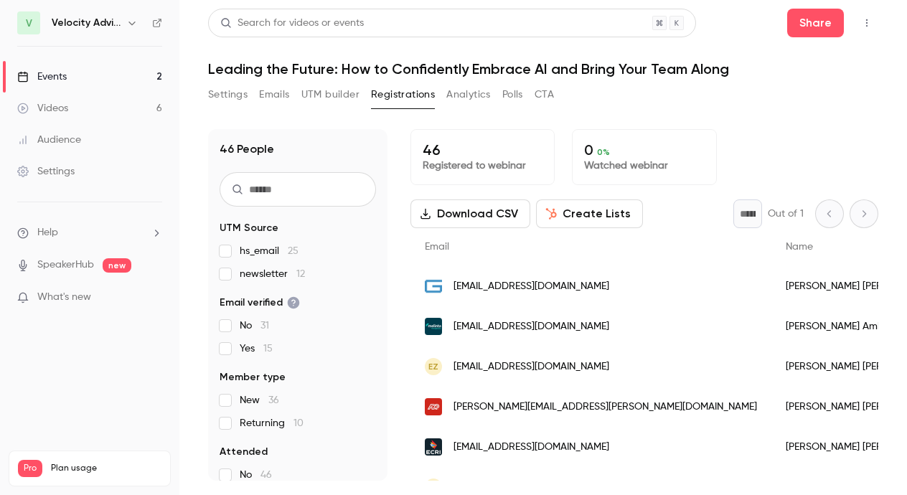
click at [230, 92] on button "Settings" at bounding box center [227, 94] width 39 height 23
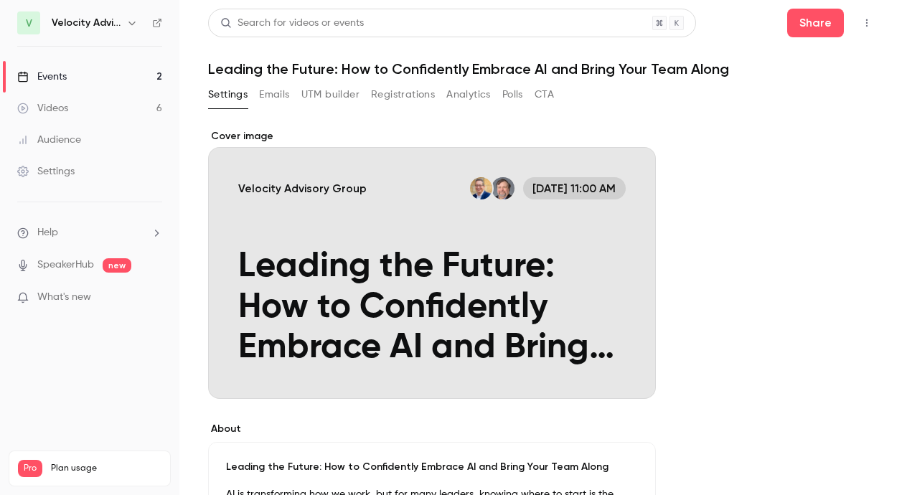
click at [56, 173] on div "Settings" at bounding box center [45, 171] width 57 height 14
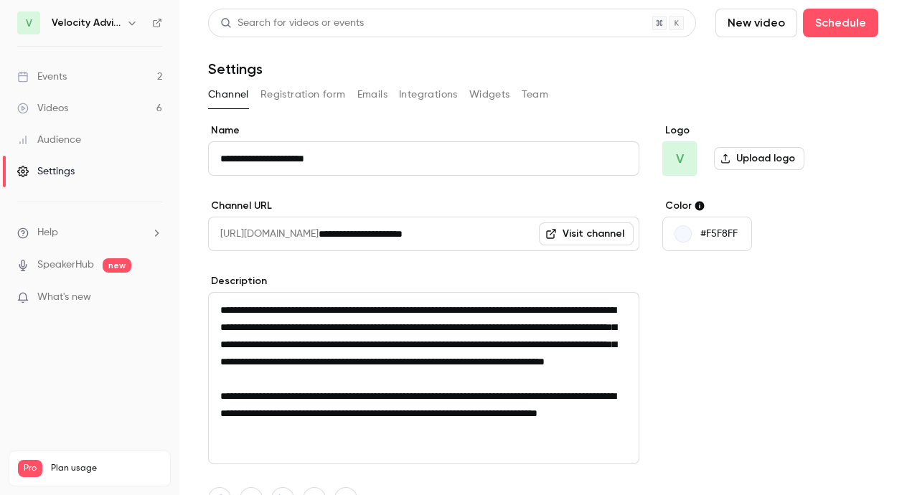
click at [323, 91] on button "Registration form" at bounding box center [303, 94] width 85 height 23
